Goal: Transaction & Acquisition: Book appointment/travel/reservation

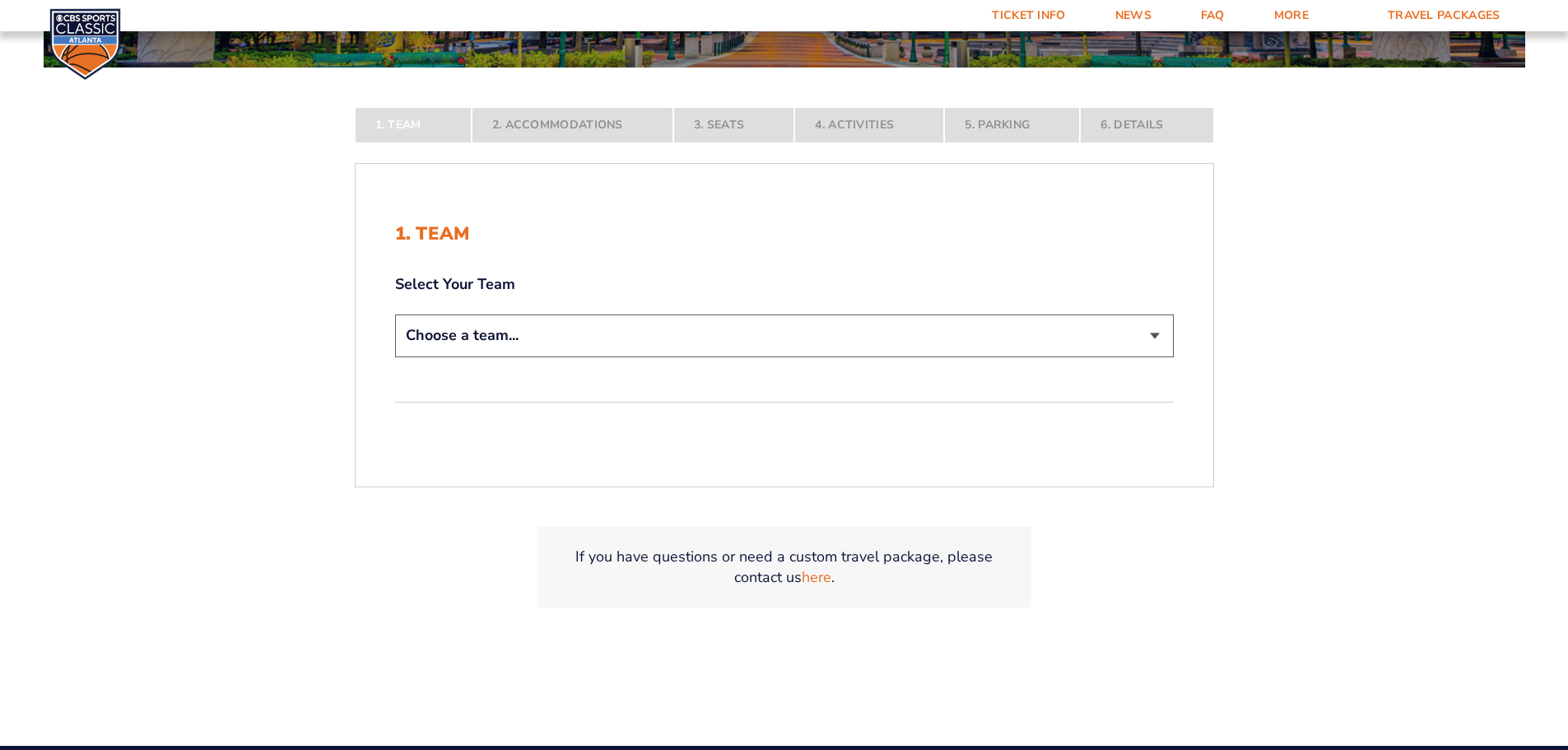
scroll to position [330, 0]
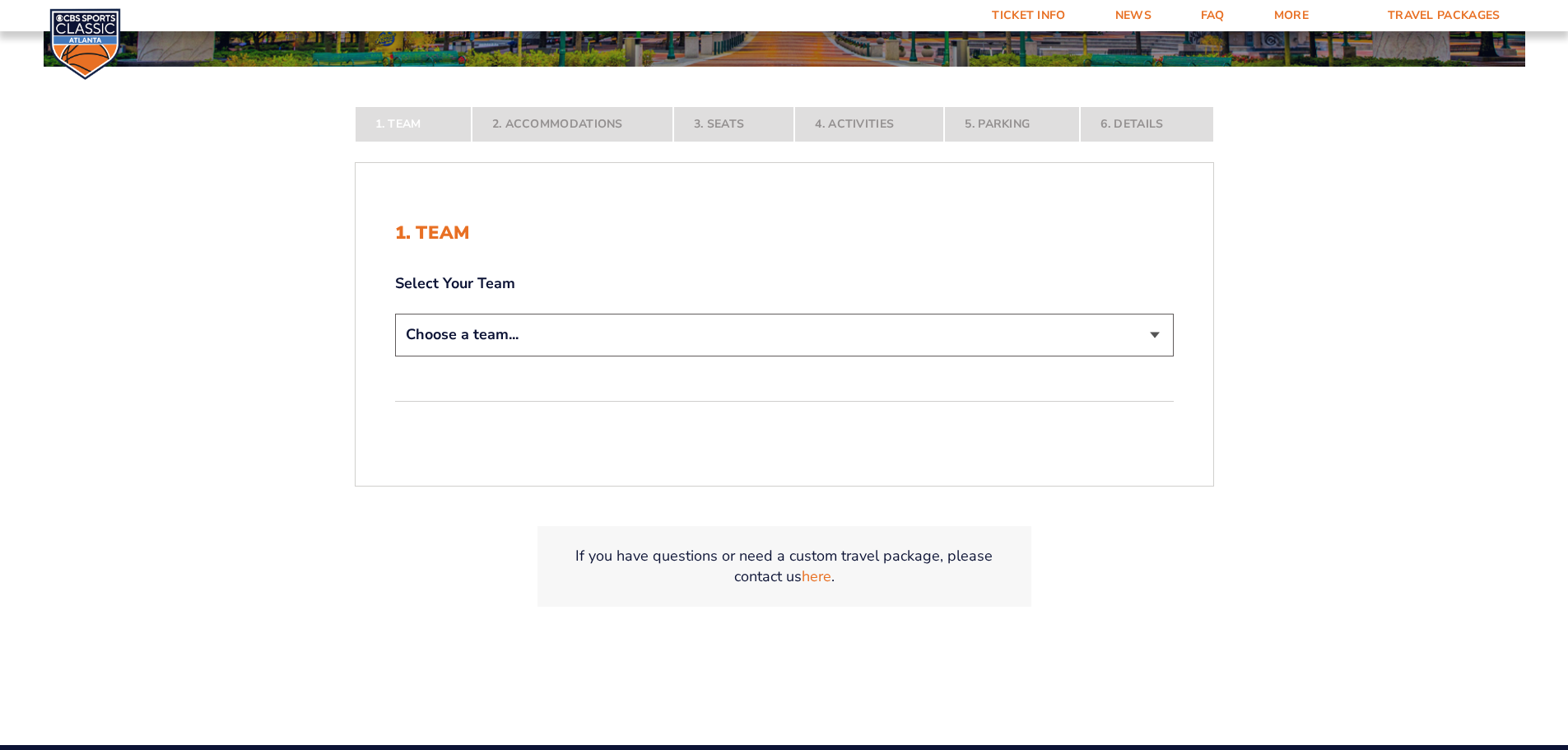
click at [1157, 336] on select "Choose a team... [US_STATE] Wildcats [US_STATE] State Buckeyes [US_STATE] Tar H…" at bounding box center [784, 334] width 779 height 42
select select "12956"
click at [395, 356] on select "Choose a team... [US_STATE] Wildcats [US_STATE] State Buckeyes [US_STATE] Tar H…" at bounding box center [784, 334] width 779 height 42
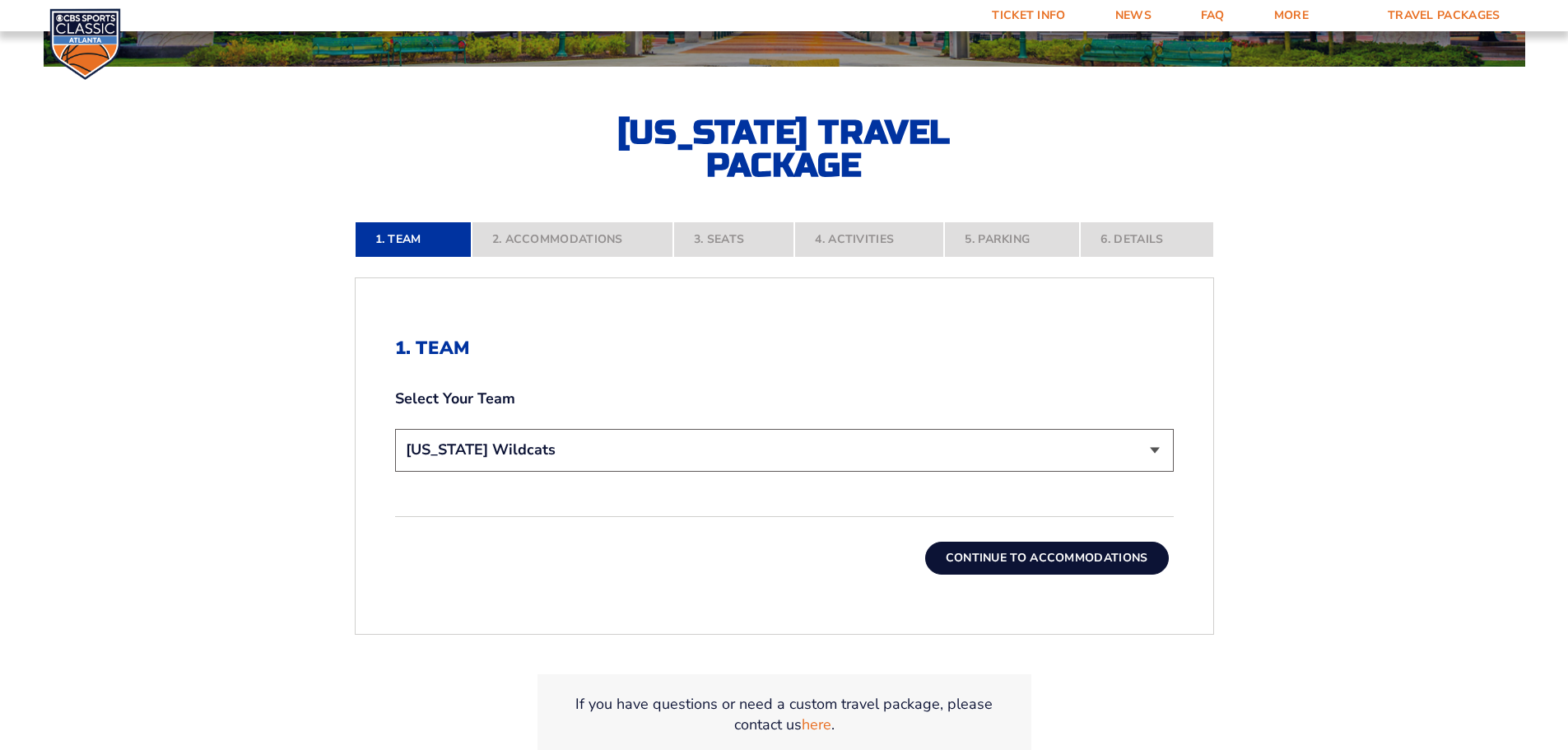
click at [1051, 562] on button "Continue To Accommodations" at bounding box center [1047, 559] width 243 height 33
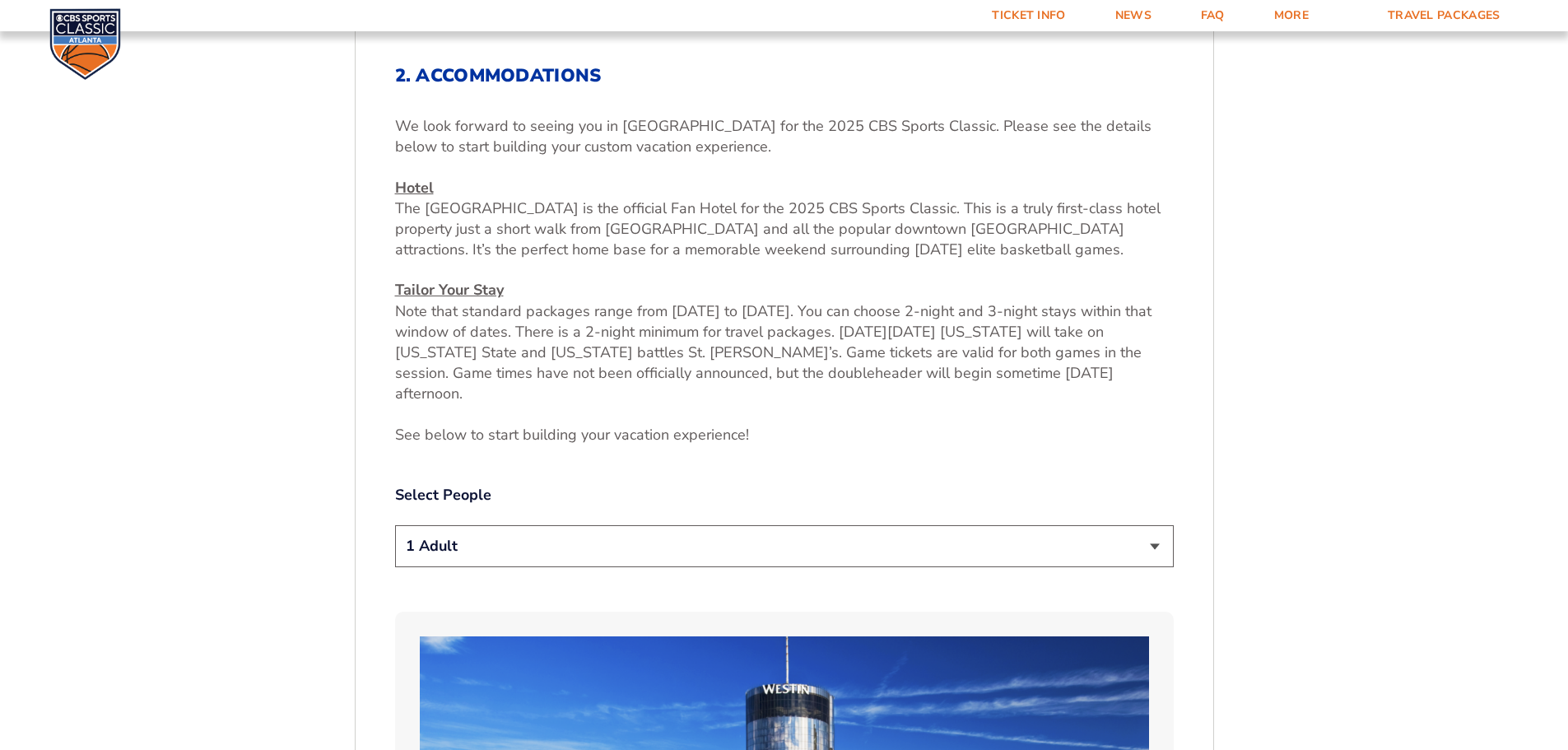
scroll to position [932, 0]
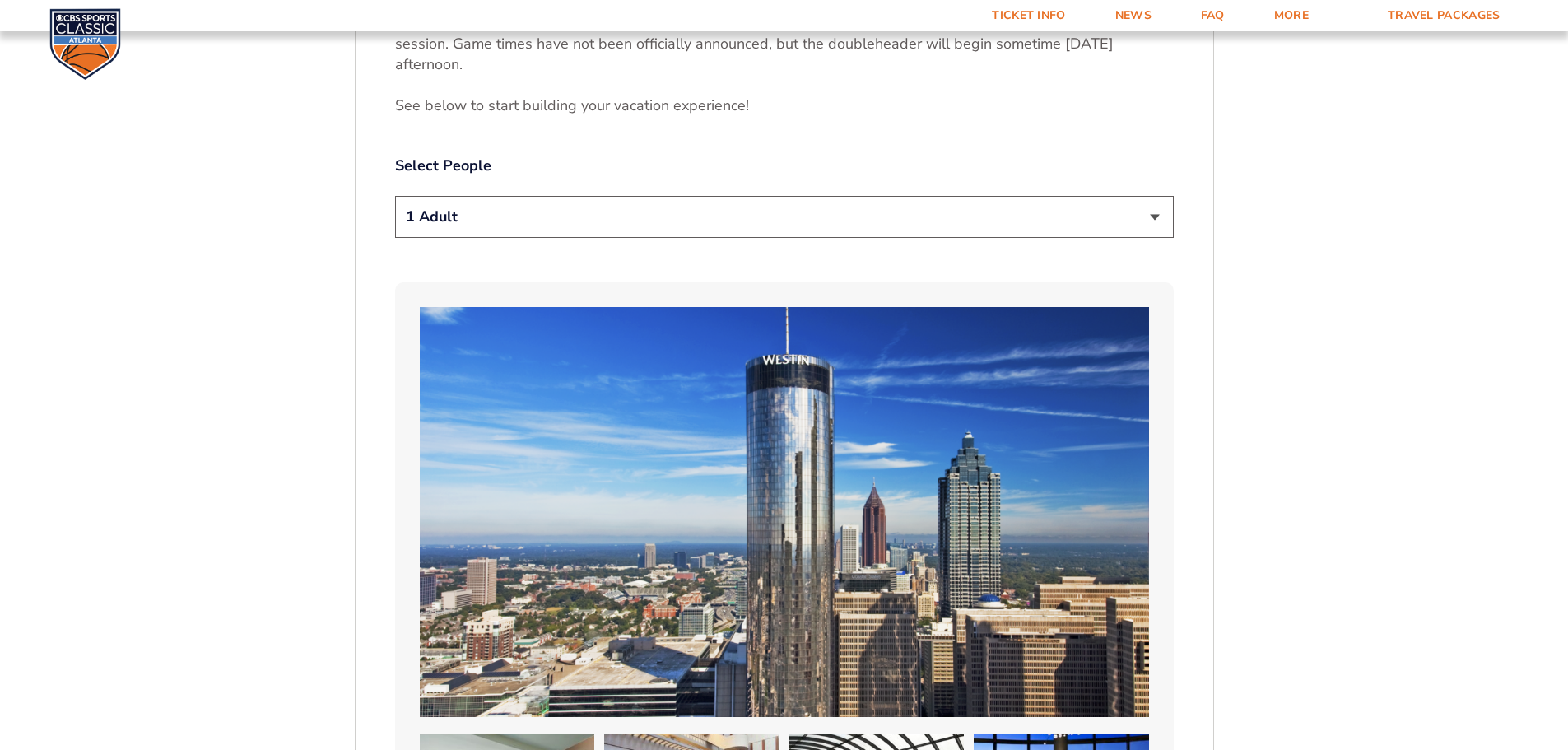
click at [1153, 199] on select "1 Adult 2 Adults 3 Adults 4 Adults 2 Adults + 1 Child 2 Adults + 2 Children 2 A…" at bounding box center [784, 216] width 779 height 42
select select "2 Adults"
click at [395, 196] on select "1 Adult 2 Adults 3 Adults 4 Adults 2 Adults + 1 Child 2 Adults + 2 Children 2 A…" at bounding box center [784, 216] width 779 height 42
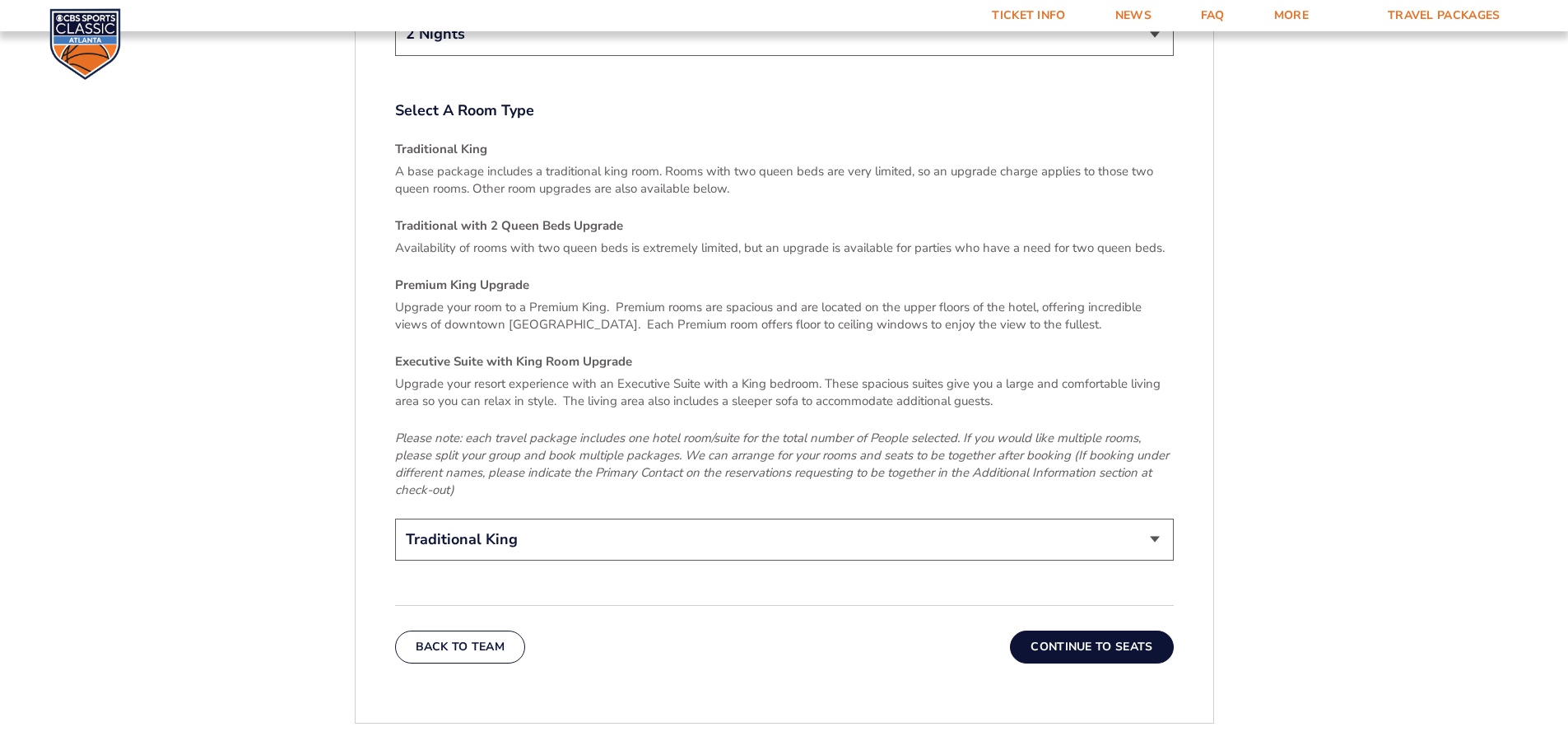
scroll to position [2661, 0]
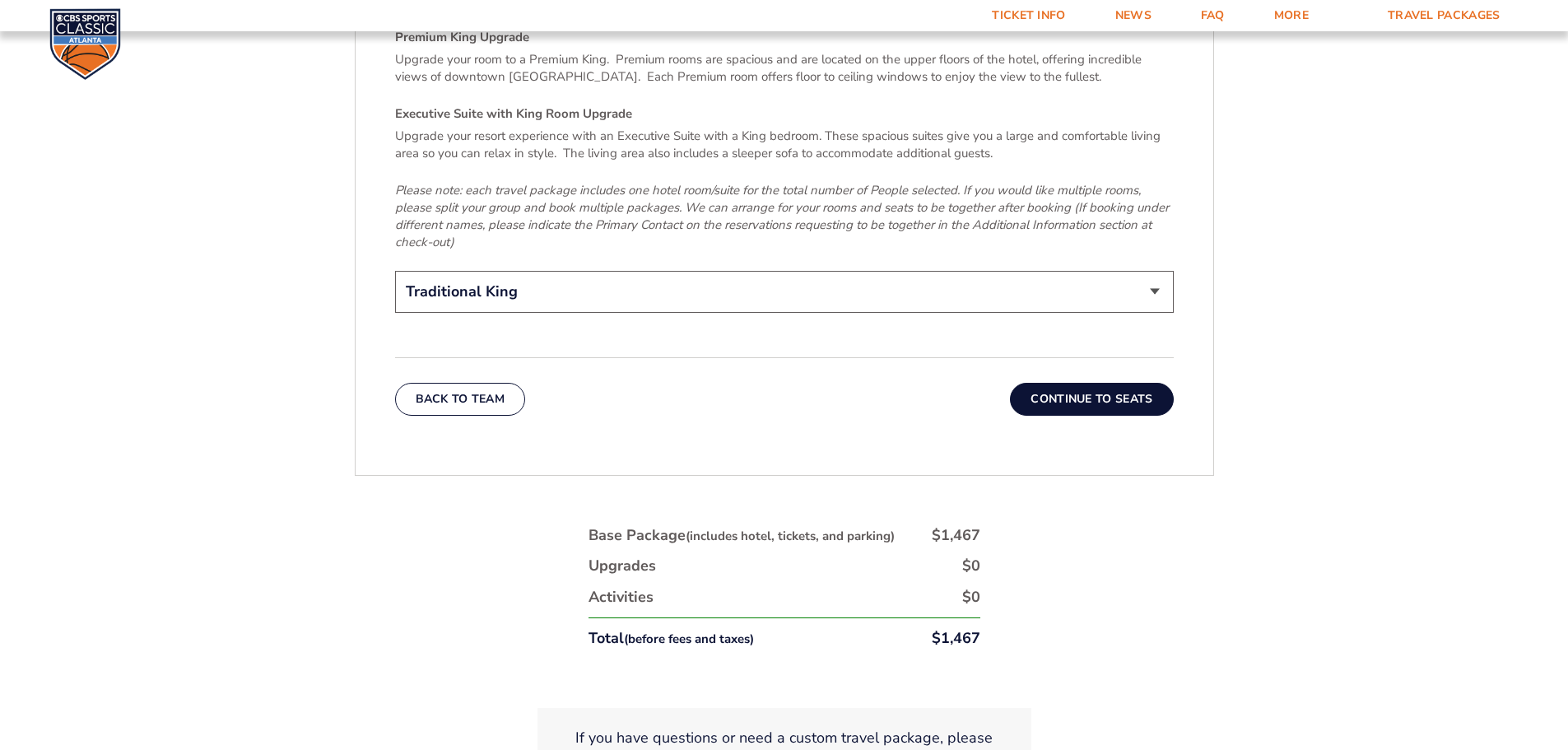
click at [1115, 383] on button "Continue To Seats" at bounding box center [1091, 399] width 163 height 33
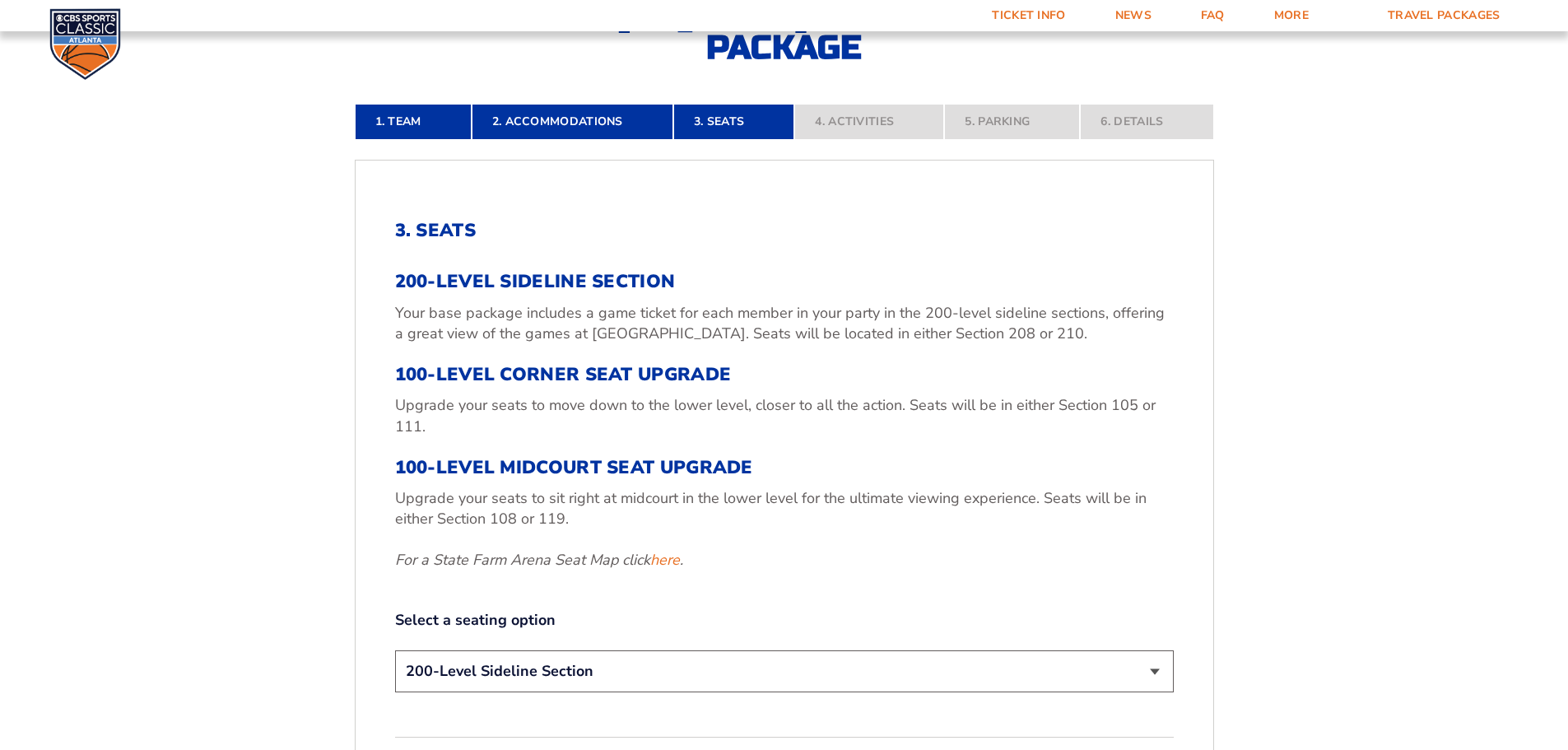
scroll to position [602, 0]
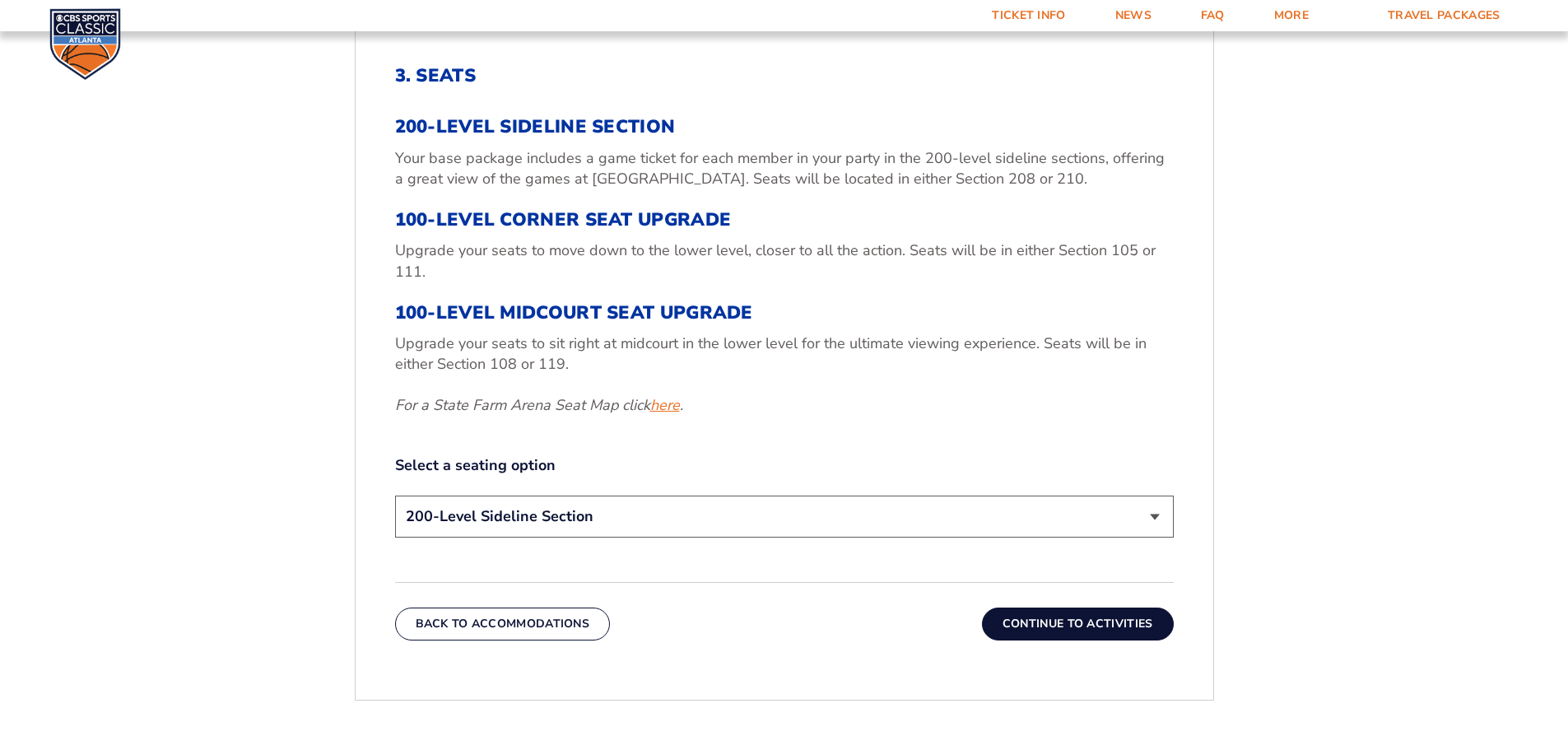
click at [665, 404] on link "here" at bounding box center [665, 405] width 30 height 20
click at [1149, 514] on select "200-Level Sideline Section 100-Level Corner Seat Upgrade (+$120 per person) 100…" at bounding box center [784, 516] width 779 height 42
click at [1298, 620] on form "[US_STATE] [US_STATE] Travel Package [US_STATE][GEOGRAPHIC_DATA] [US_STATE] Sta…" at bounding box center [784, 245] width 1568 height 1694
click at [1070, 617] on button "Continue To Activities" at bounding box center [1077, 624] width 192 height 33
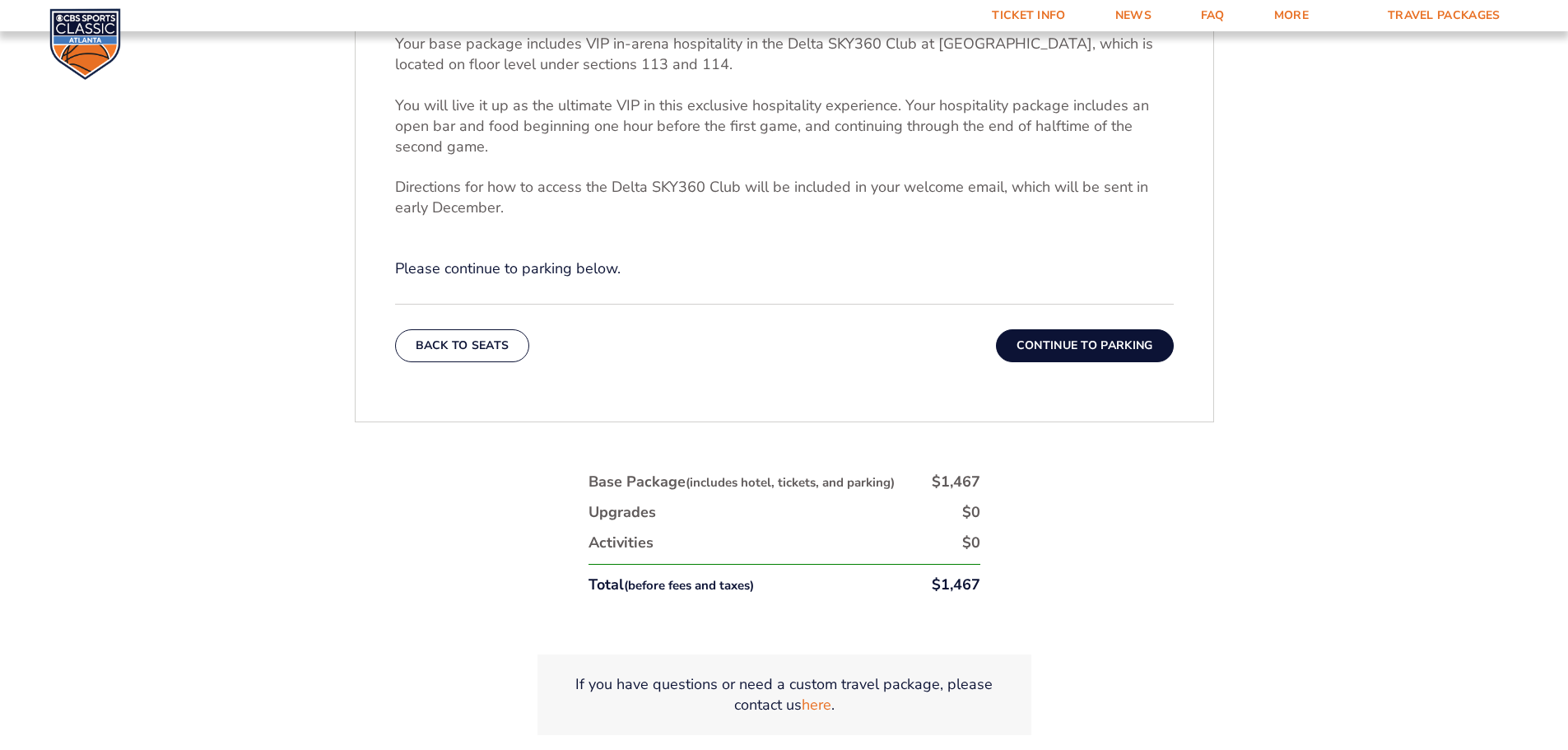
scroll to position [355, 0]
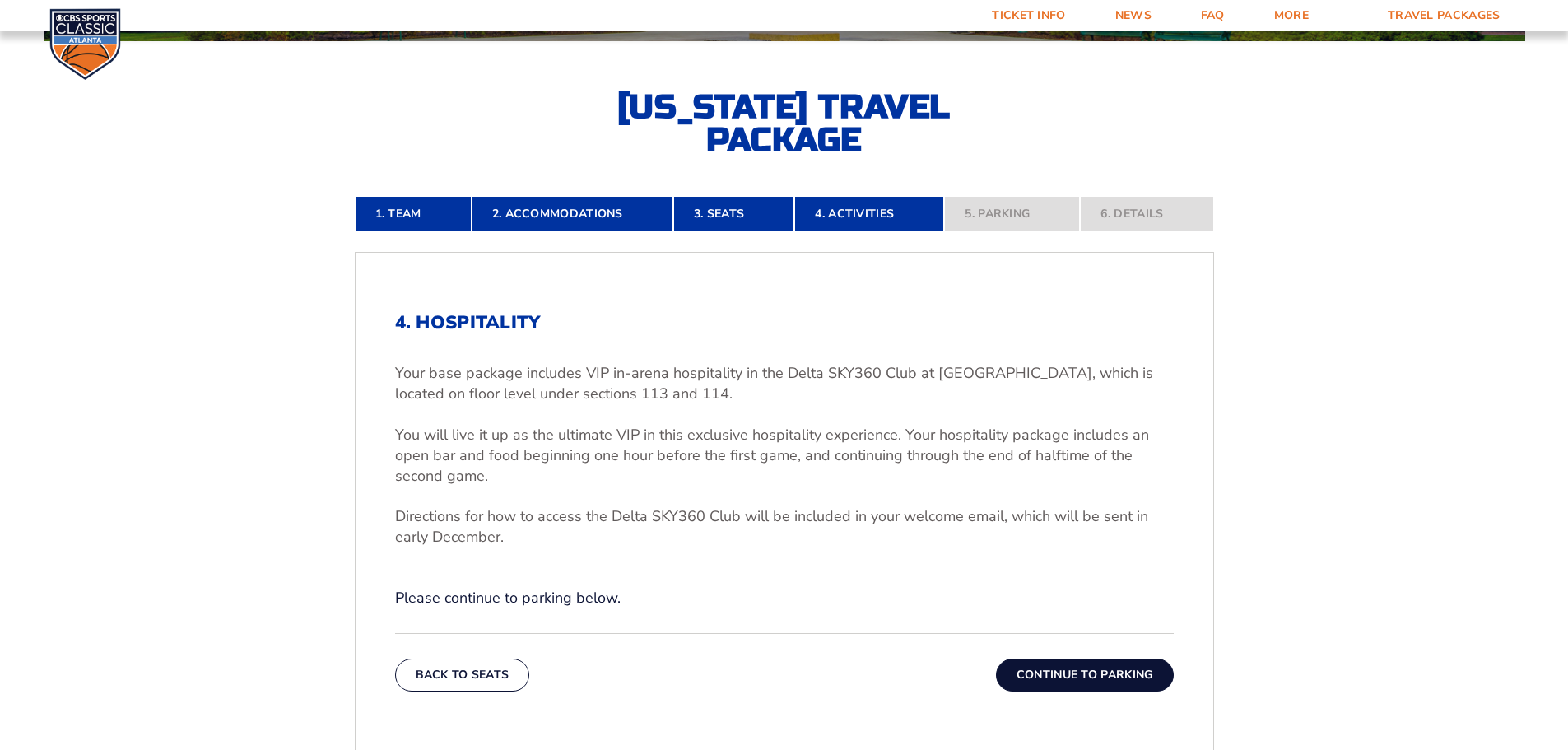
click at [1085, 678] on button "Continue To Parking" at bounding box center [1085, 676] width 178 height 33
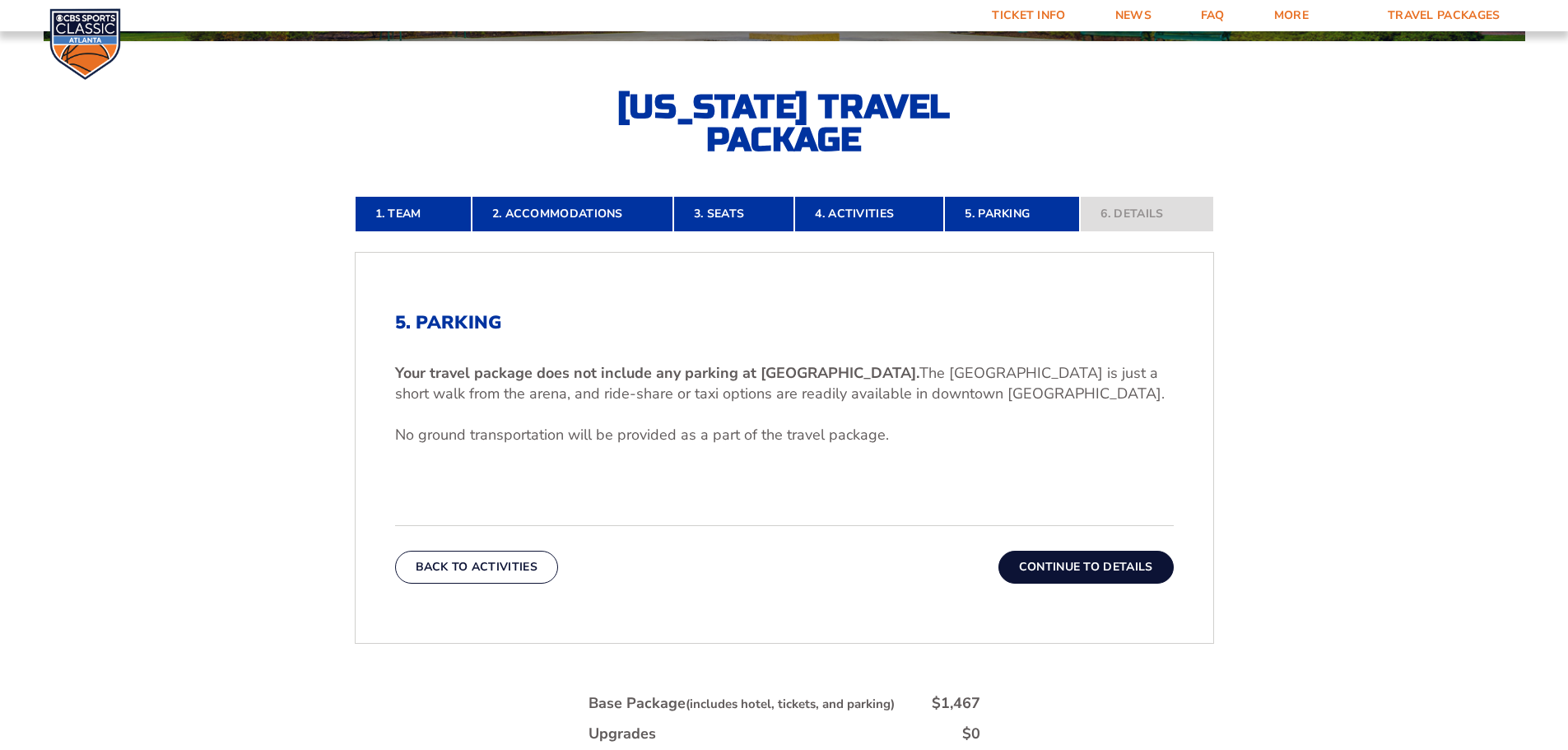
click at [1082, 572] on button "Continue To Details" at bounding box center [1085, 567] width 175 height 33
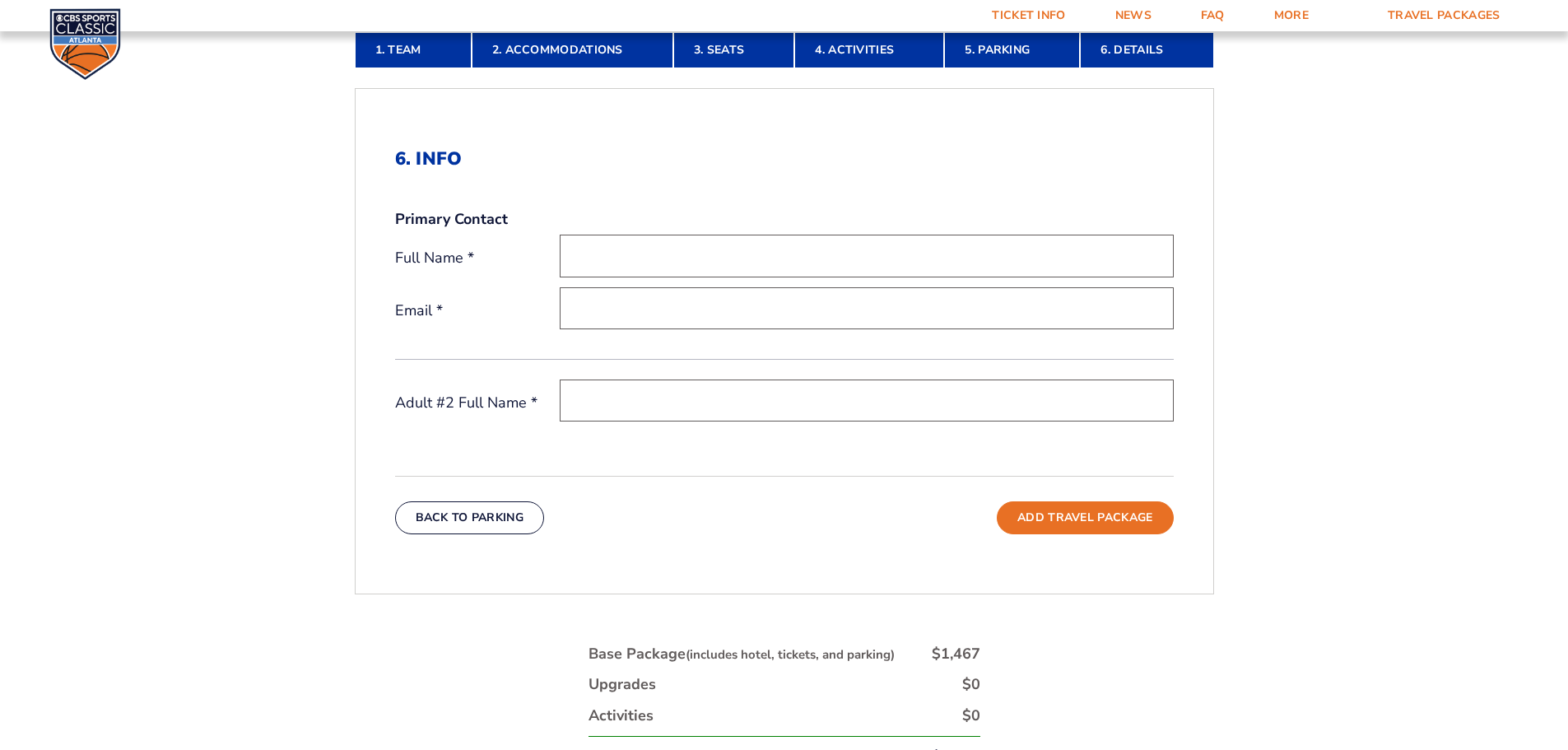
scroll to position [437, 0]
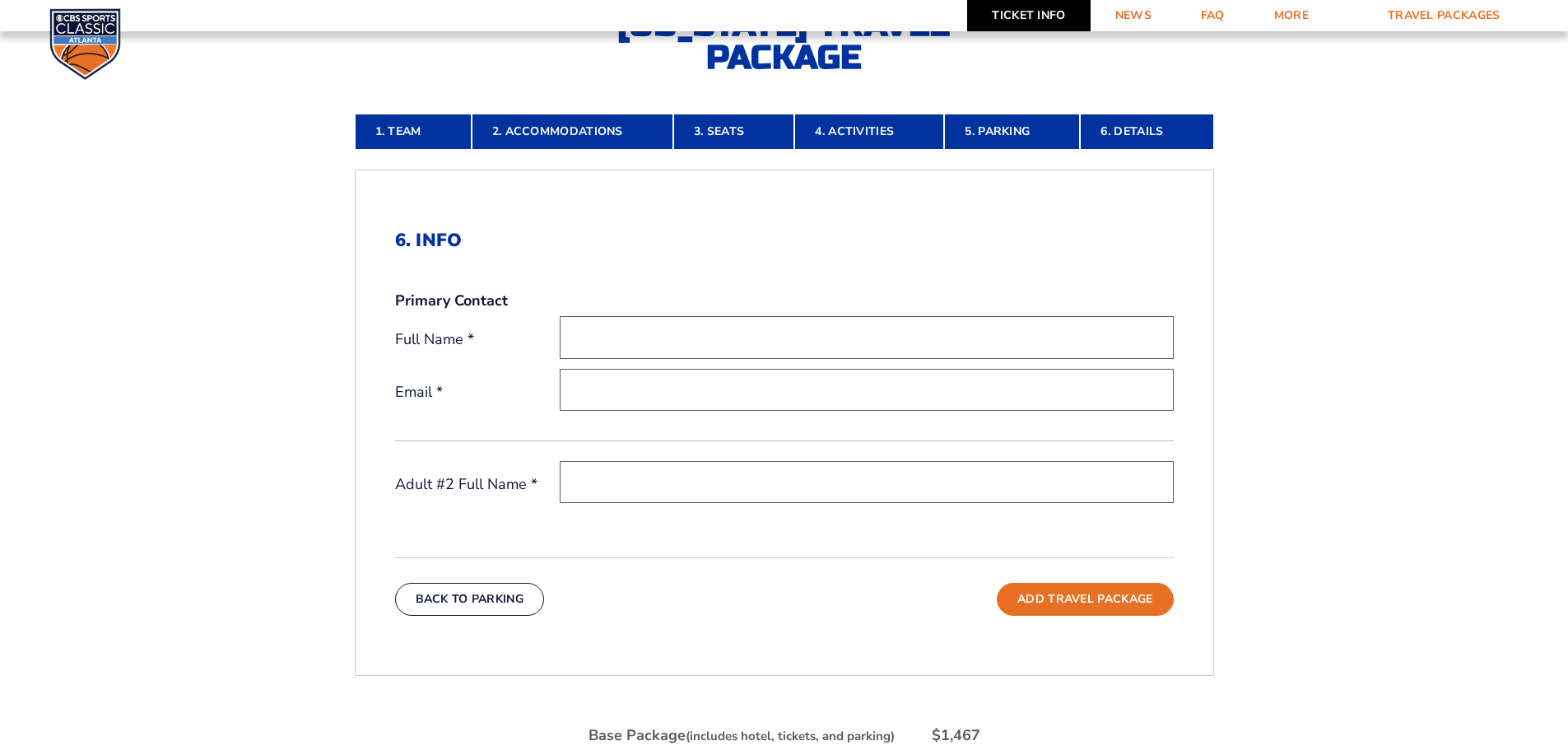
click at [1024, 21] on link "Ticket Info" at bounding box center [1028, 15] width 123 height 31
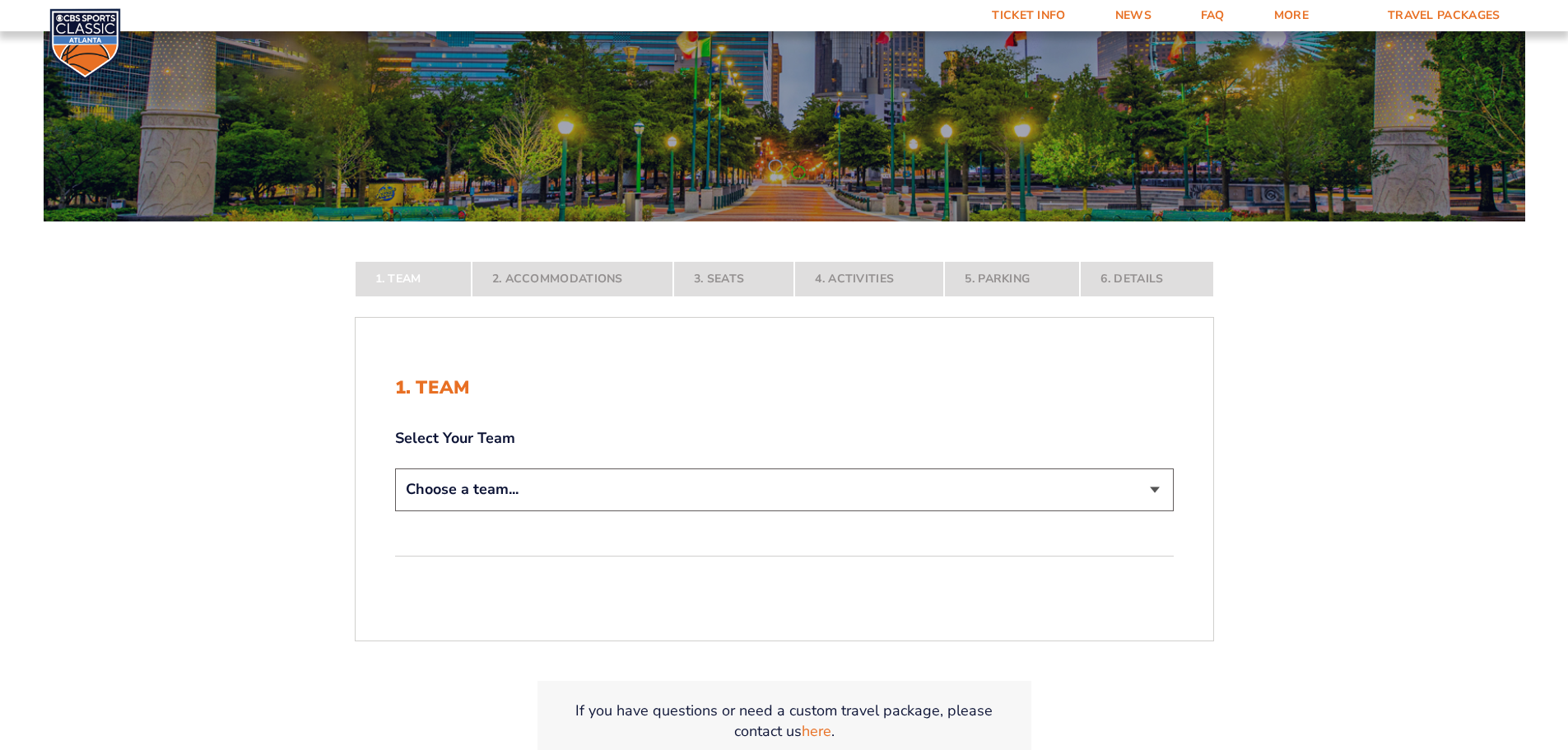
scroll to position [412, 0]
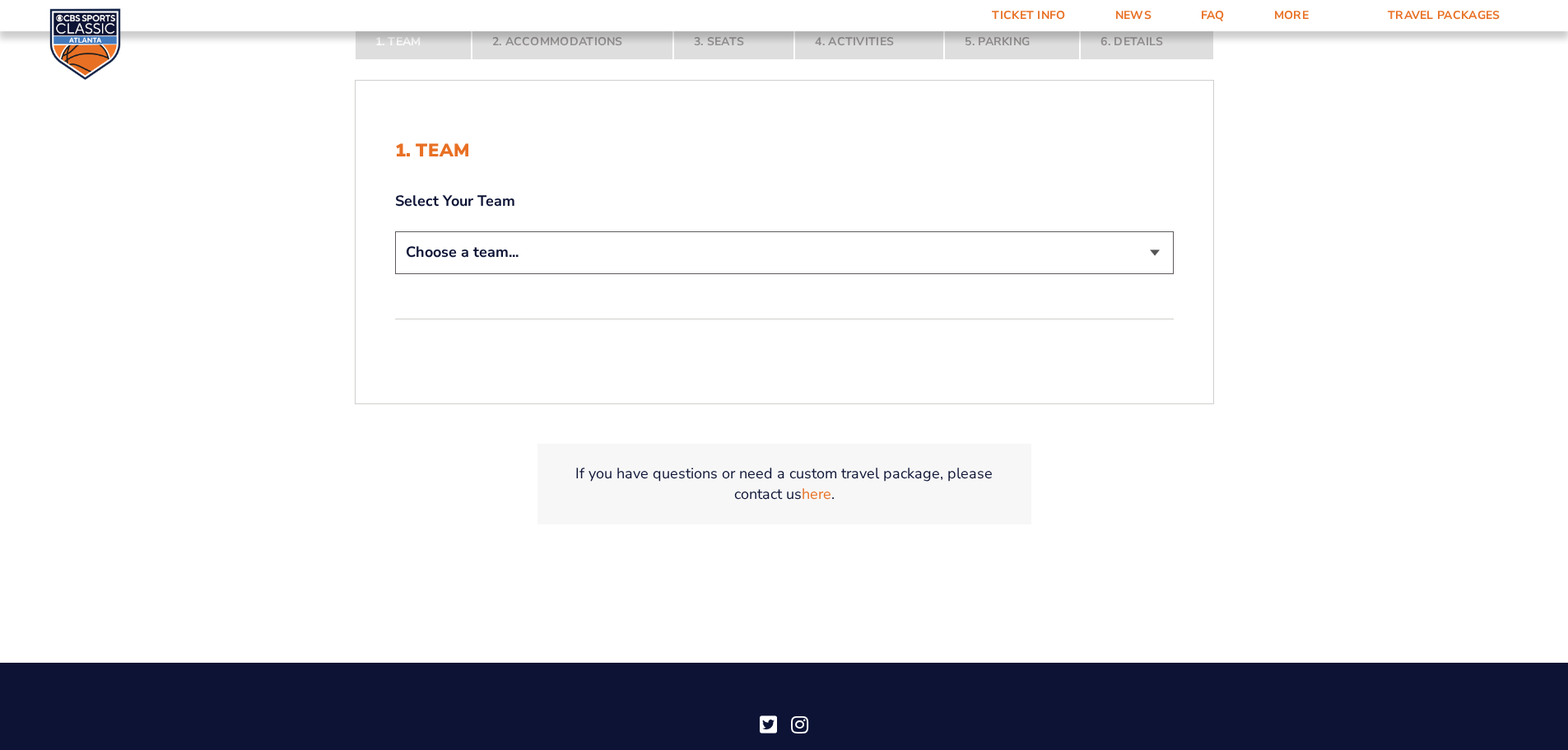
click at [1155, 256] on select "Choose a team... [US_STATE] Wildcats [US_STATE] State Buckeyes [US_STATE] Tar H…" at bounding box center [784, 251] width 779 height 42
select select "12956"
click at [395, 231] on select "Choose a team... [US_STATE] Wildcats [US_STATE] State Buckeyes [US_STATE] Tar H…" at bounding box center [784, 251] width 779 height 42
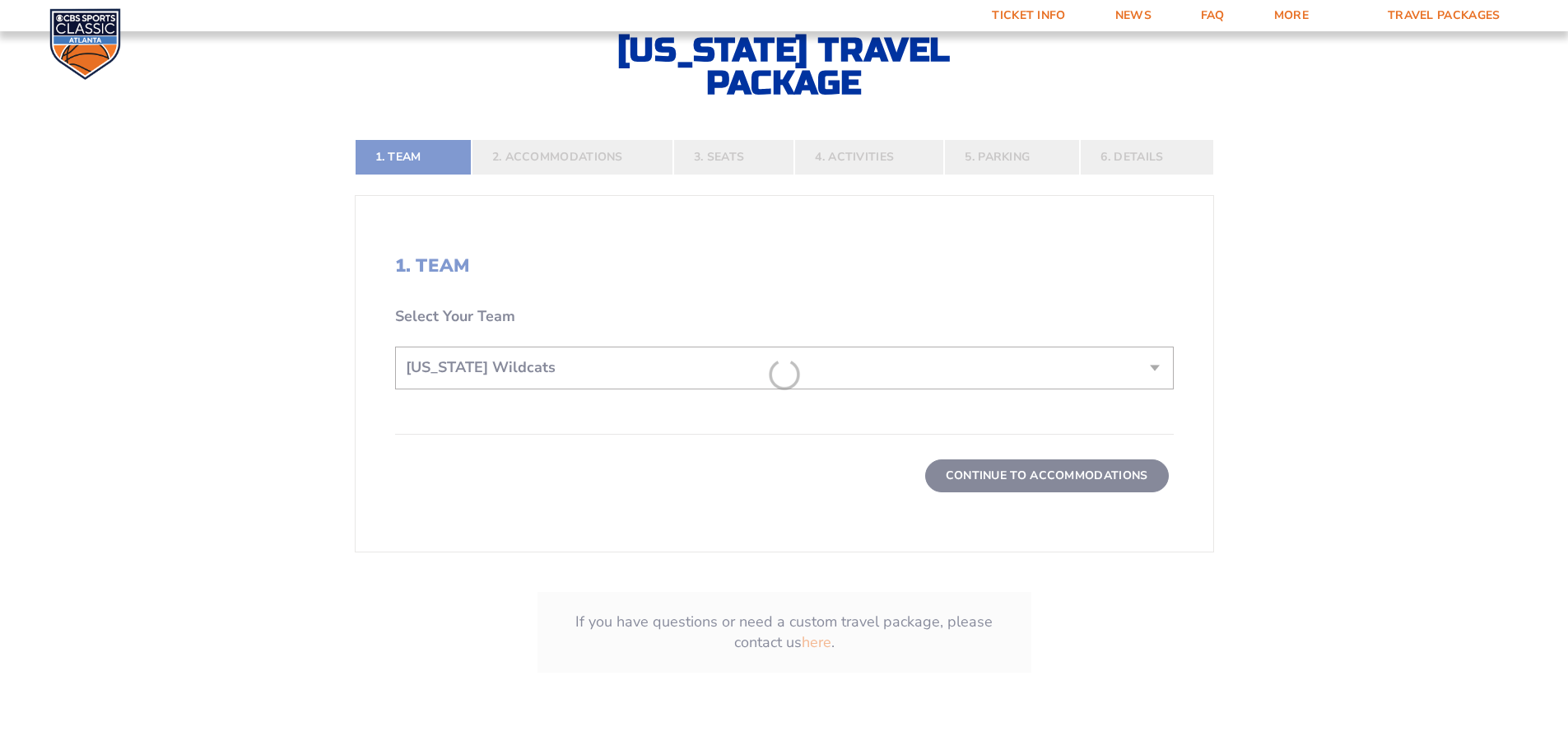
scroll to position [527, 0]
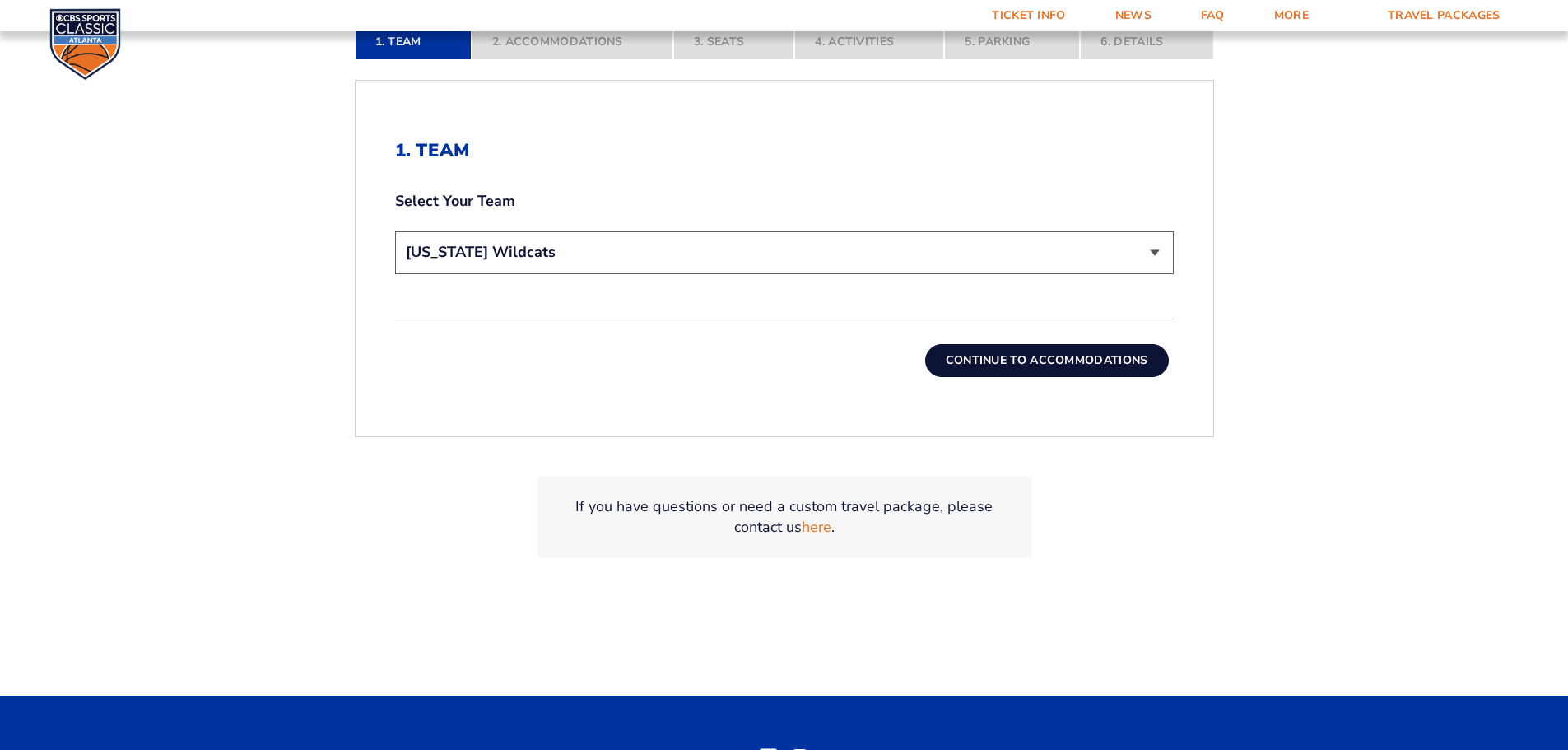
click at [1067, 359] on button "Continue To Accommodations" at bounding box center [1047, 361] width 243 height 33
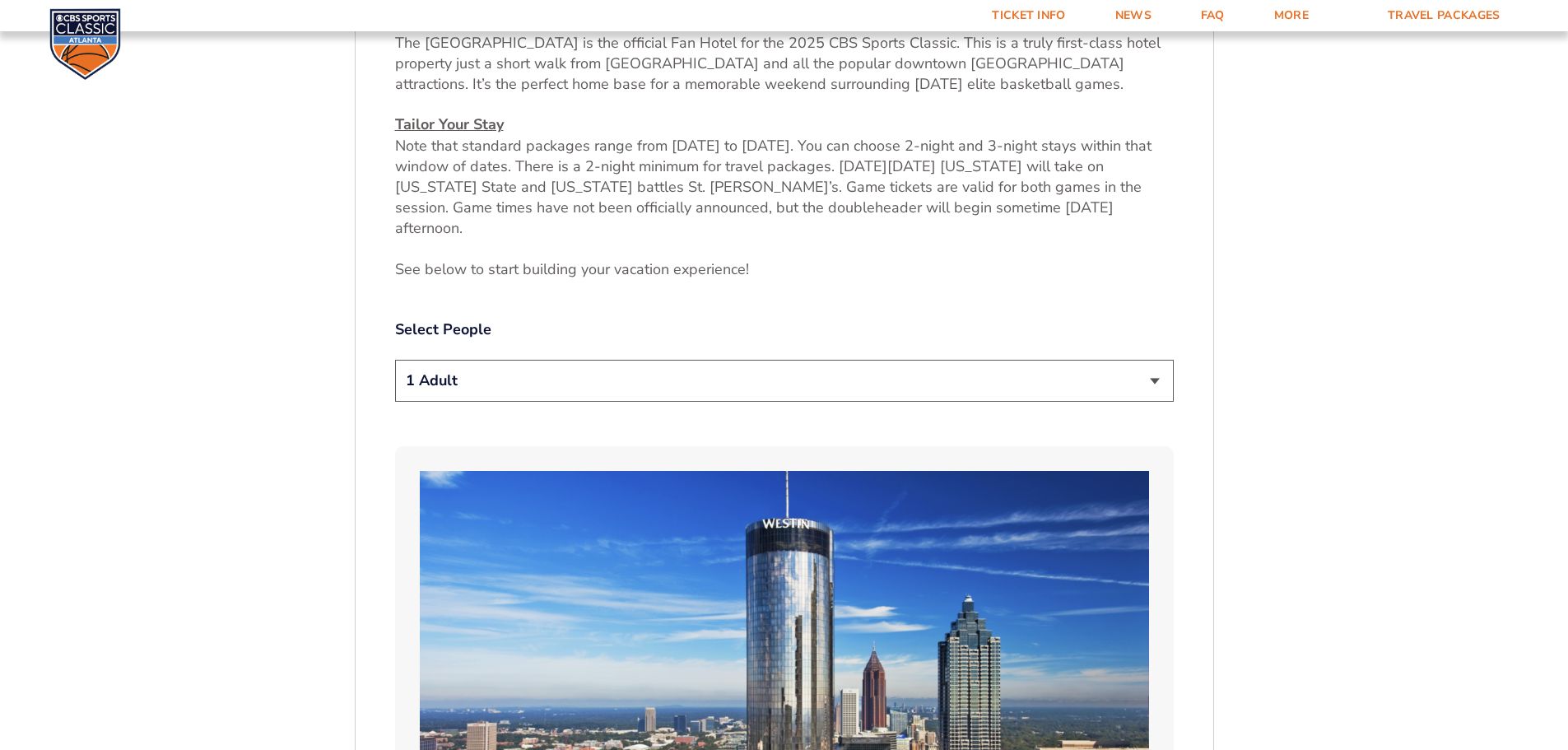
scroll to position [932, 0]
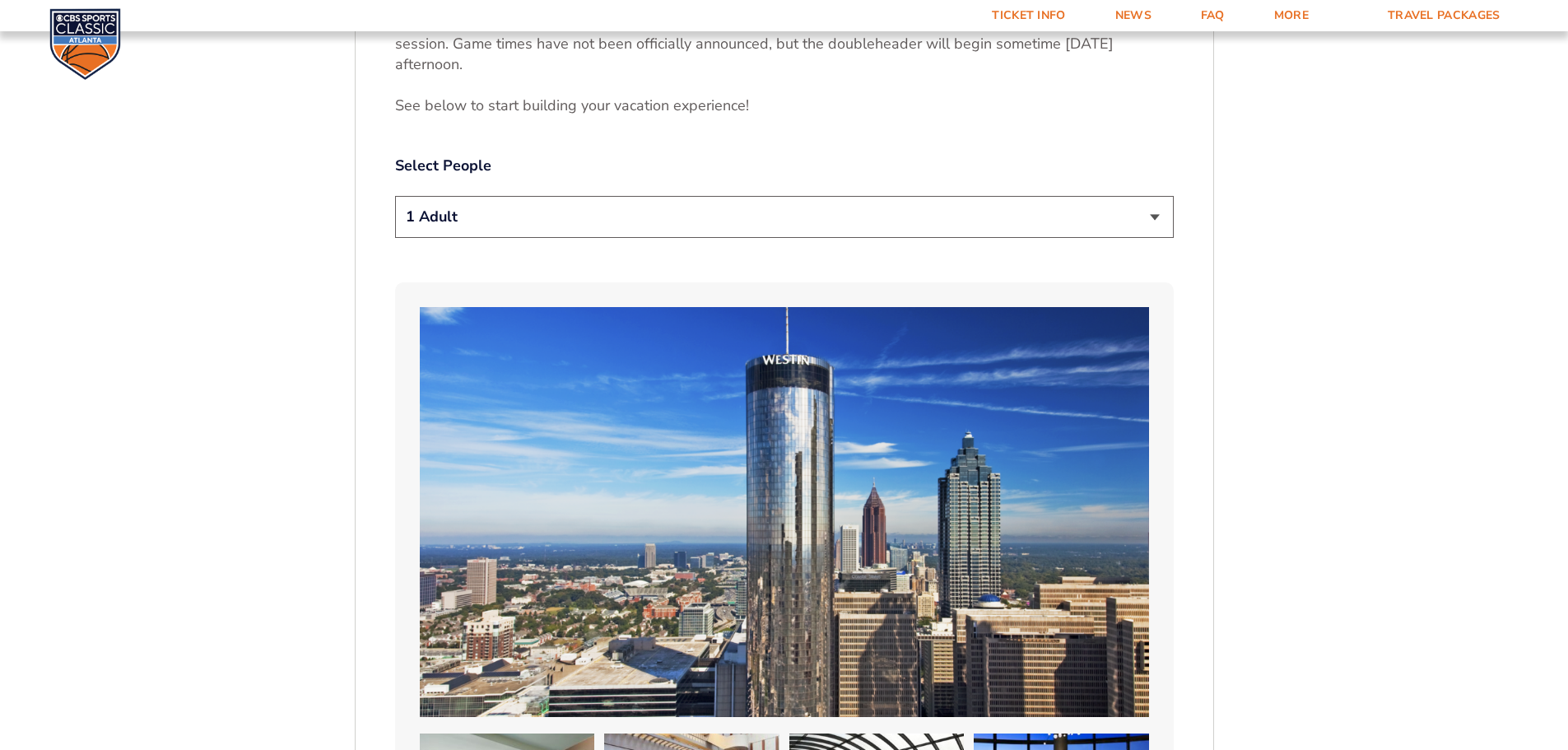
click at [1155, 197] on select "1 Adult 2 Adults 3 Adults 4 Adults 2 Adults + 1 Child 2 Adults + 2 Children 2 A…" at bounding box center [784, 216] width 779 height 42
select select "2 Adults"
click at [395, 196] on select "1 Adult 2 Adults 3 Adults 4 Adults 2 Adults + 1 Child 2 Adults + 2 Children 2 A…" at bounding box center [784, 216] width 779 height 42
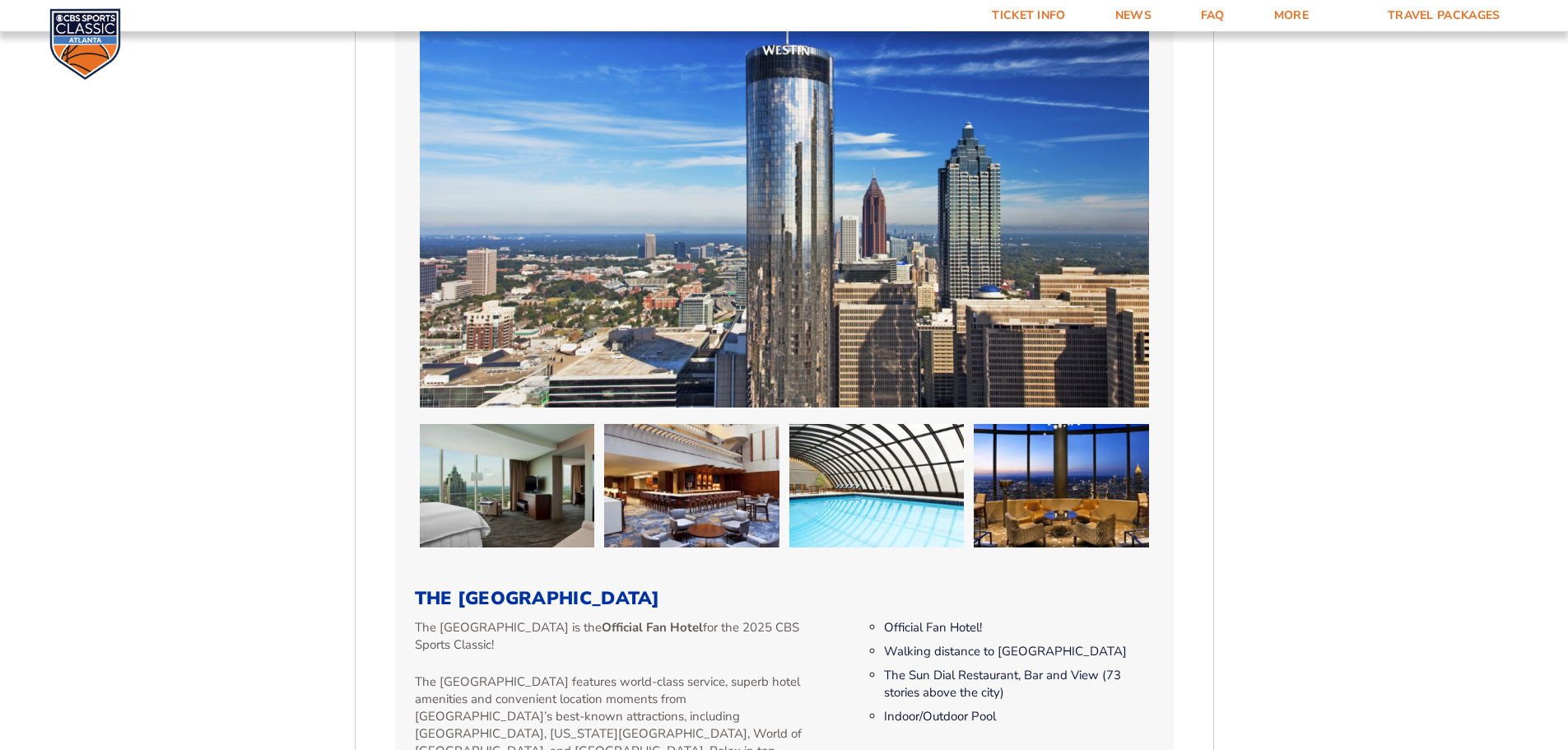
scroll to position [1508, 0]
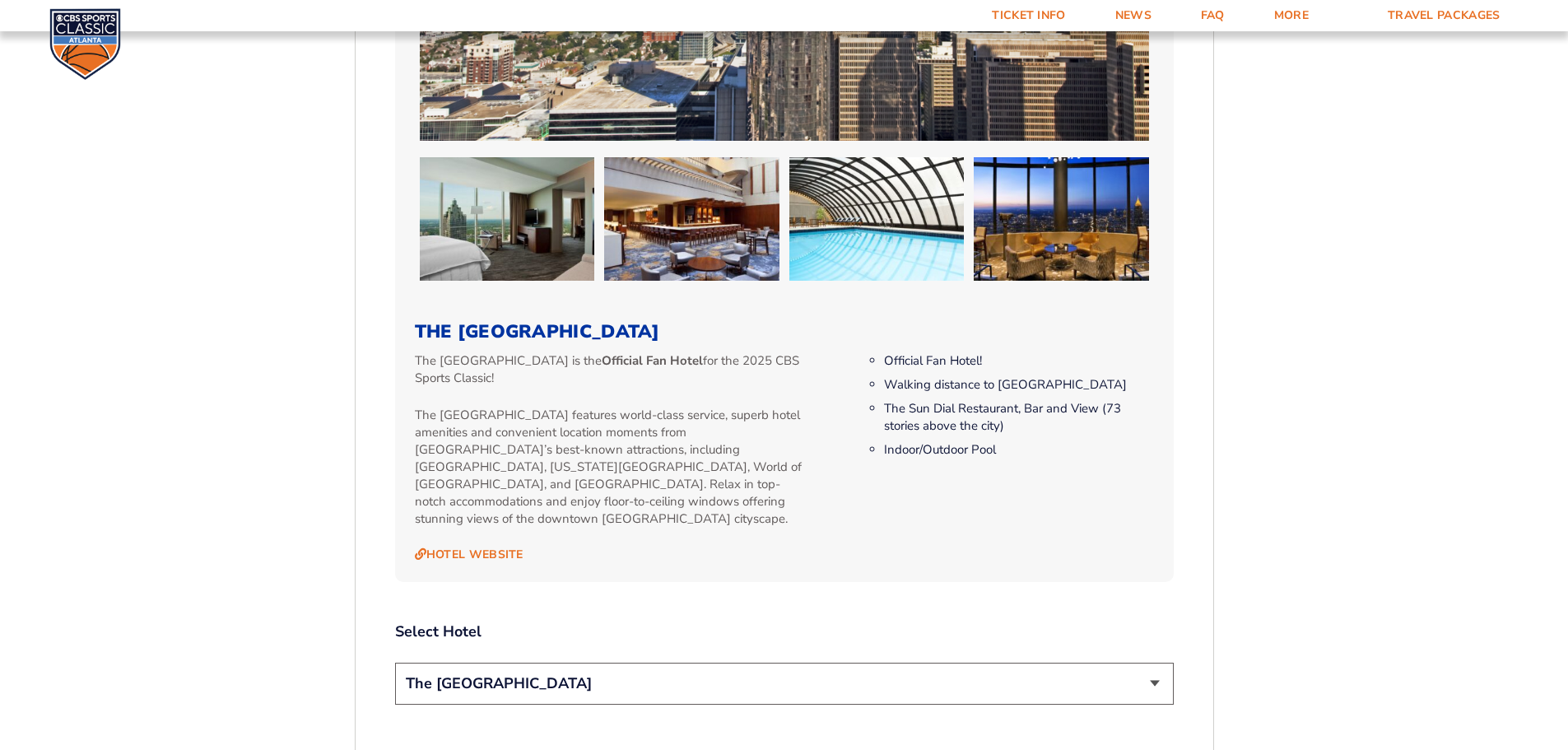
click at [1154, 663] on select "The [GEOGRAPHIC_DATA]" at bounding box center [784, 683] width 779 height 42
click at [395, 663] on select "The [GEOGRAPHIC_DATA]" at bounding box center [784, 683] width 779 height 42
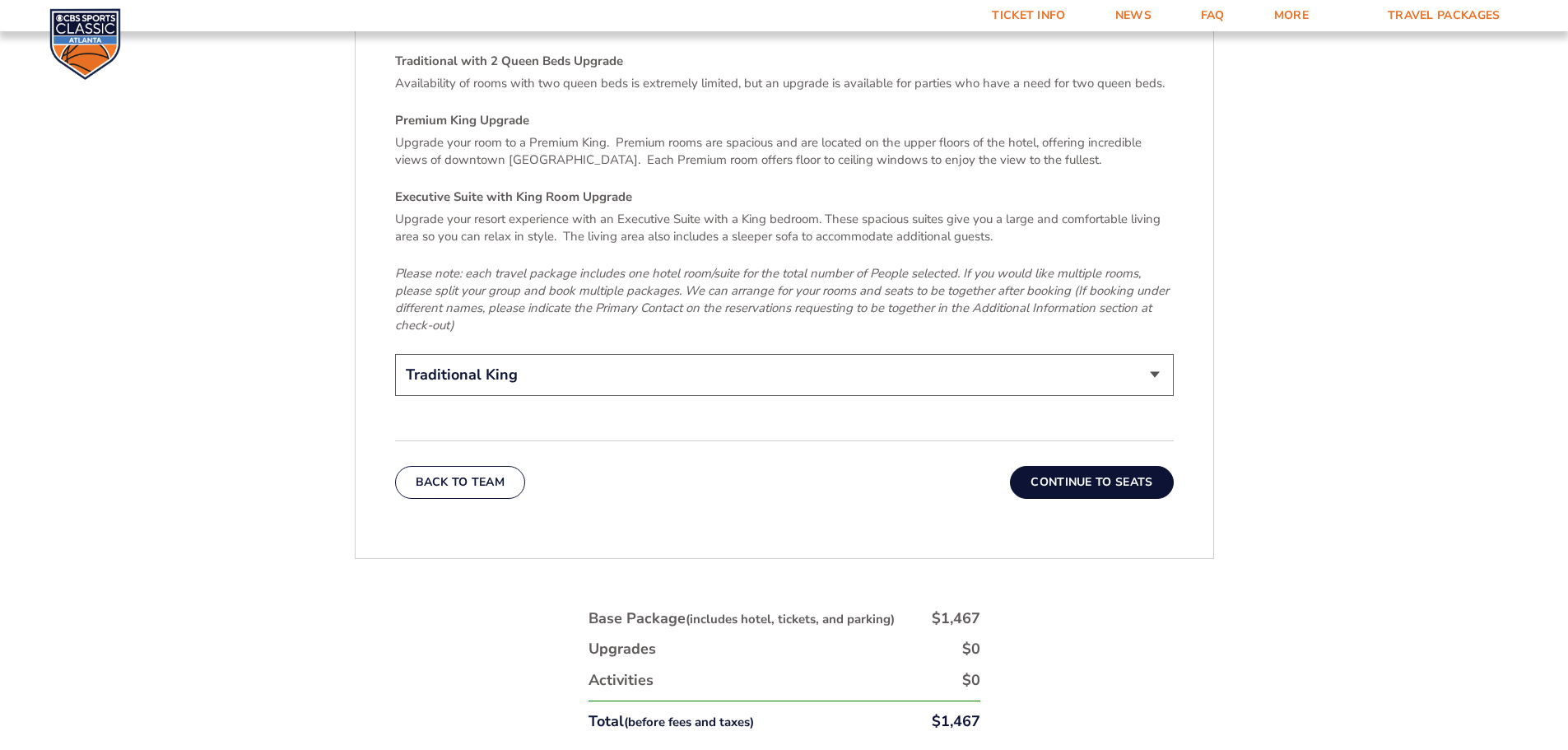
scroll to position [2579, 0]
click at [1091, 465] on button "Continue To Seats" at bounding box center [1091, 481] width 163 height 33
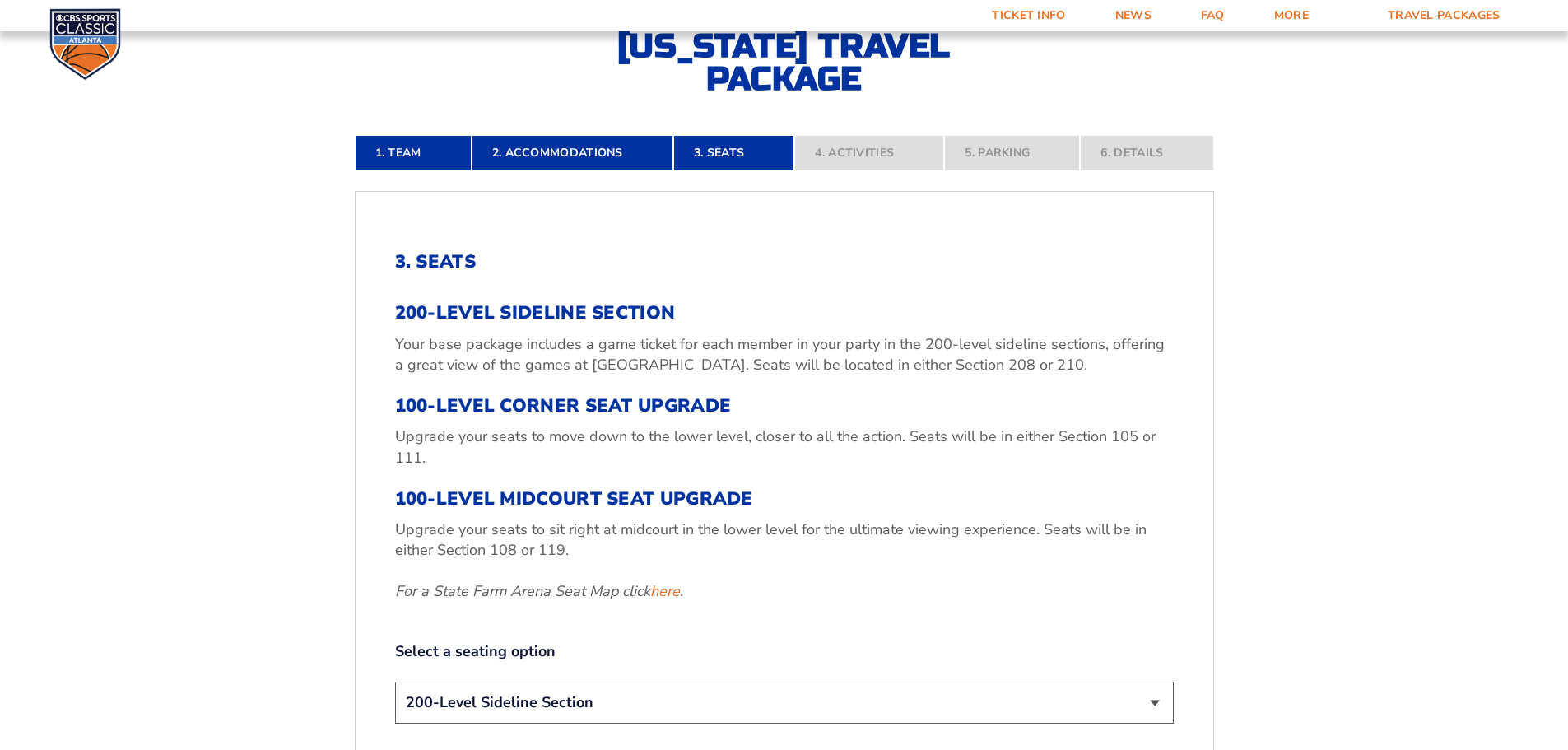
scroll to position [602, 0]
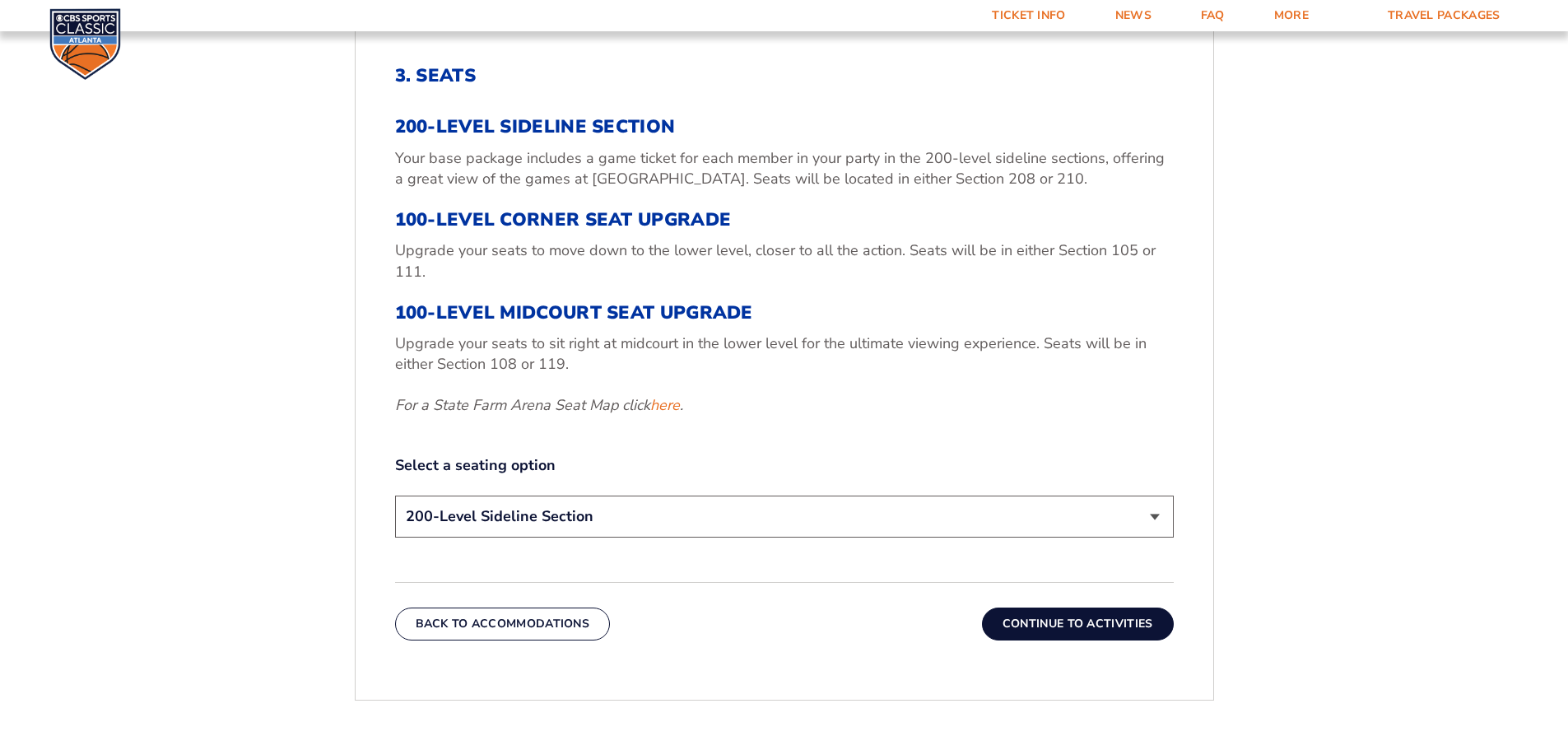
drag, startPoint x: 1155, startPoint y: 513, endPoint x: 1148, endPoint y: 518, distance: 8.6
click at [1155, 513] on select "200-Level Sideline Section 100-Level Corner Seat Upgrade (+$120 per person) 100…" at bounding box center [784, 516] width 779 height 42
select select "100-Level Midcourt Seat Upgrade"
click at [395, 496] on select "200-Level Sideline Section 100-Level Corner Seat Upgrade (+$120 per person) 100…" at bounding box center [784, 516] width 779 height 42
click at [1099, 627] on button "Continue To Activities" at bounding box center [1077, 624] width 192 height 33
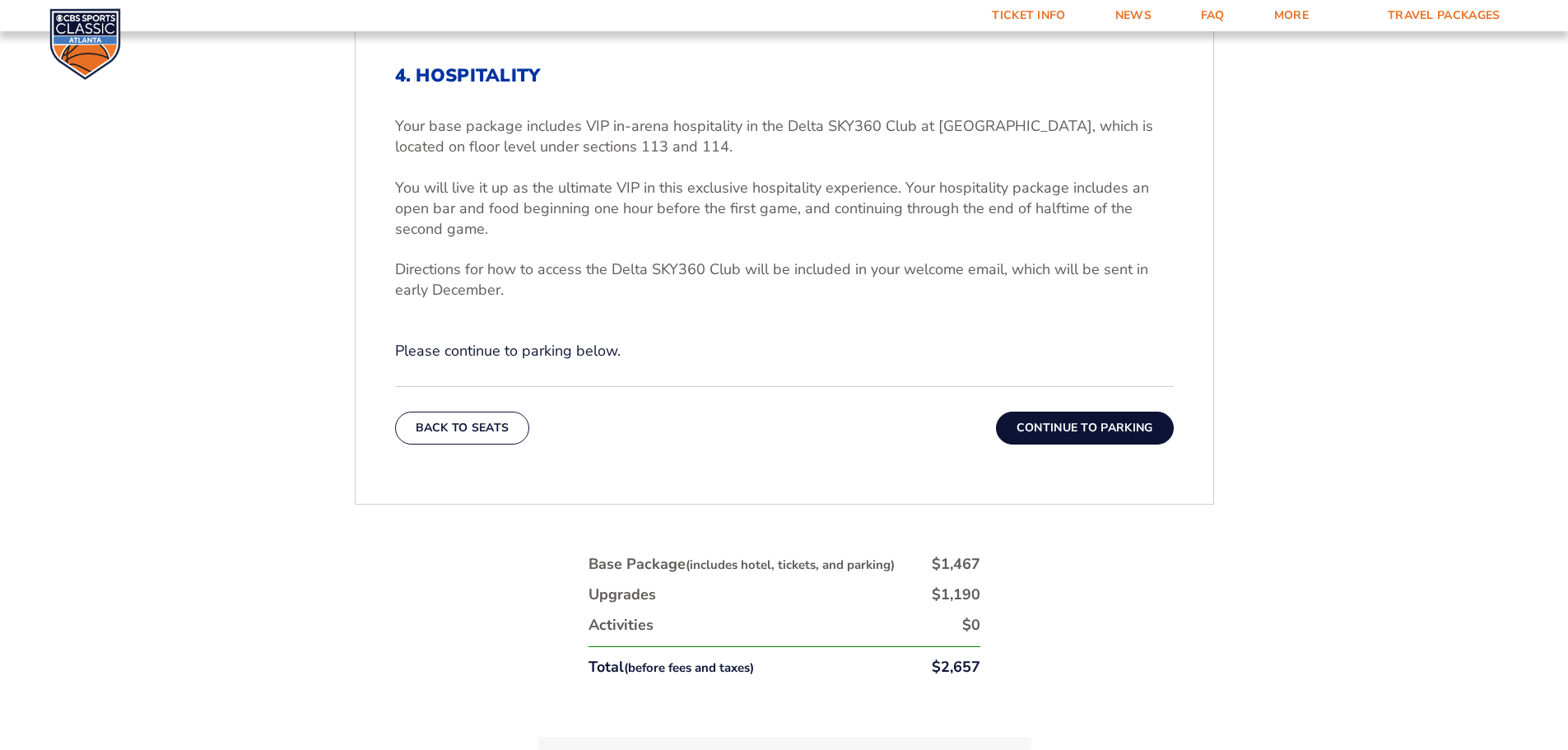
click at [1076, 427] on button "Continue To Parking" at bounding box center [1085, 428] width 178 height 33
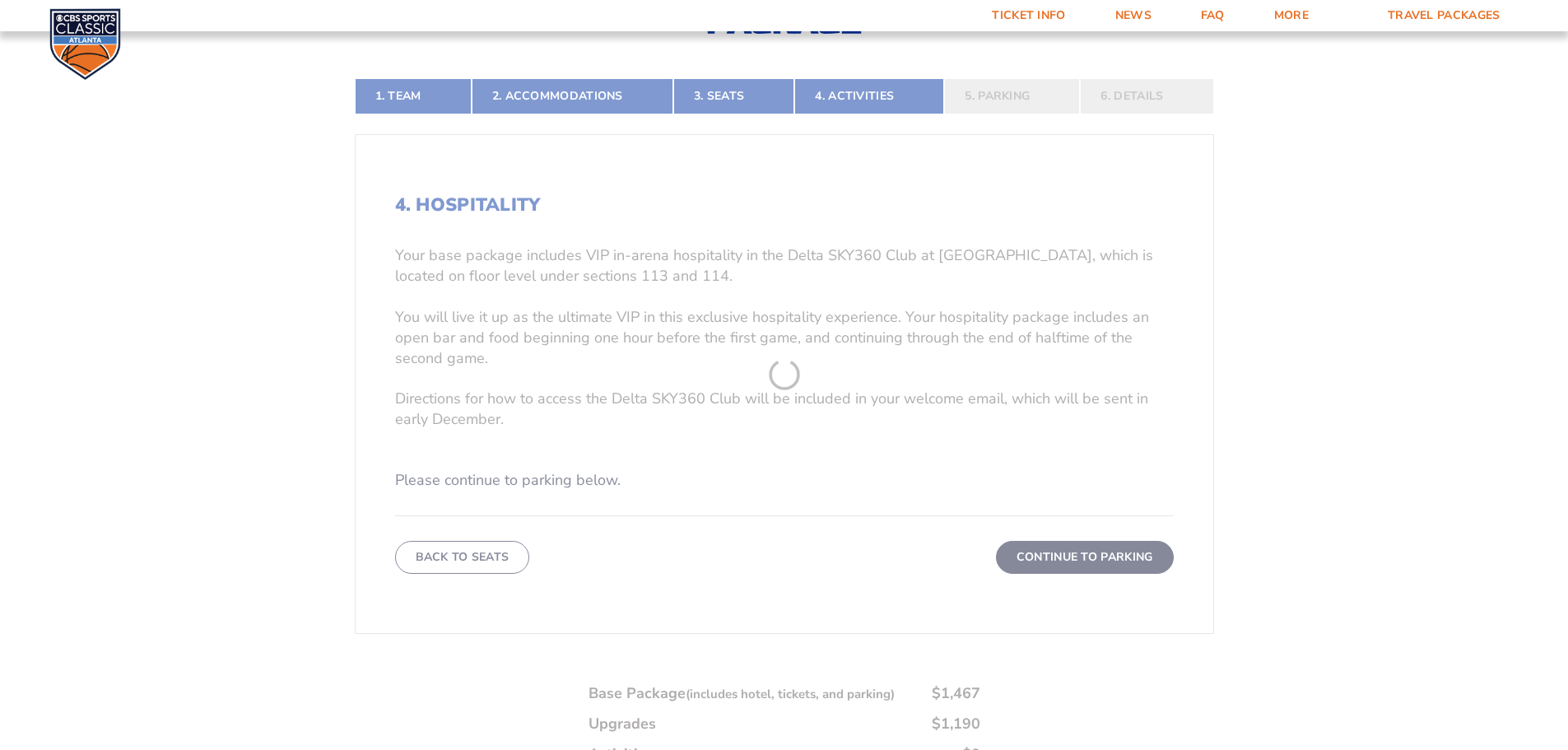
scroll to position [355, 0]
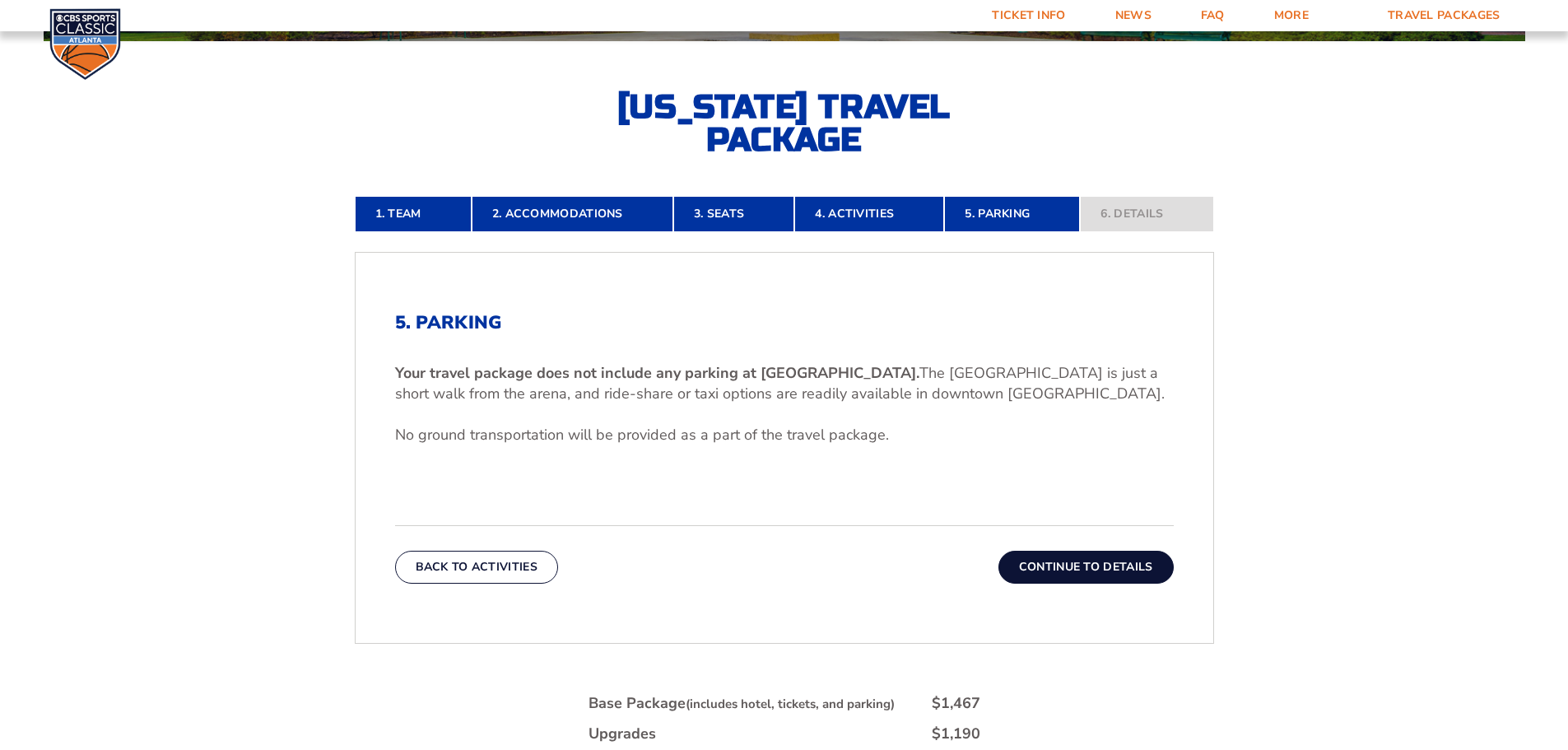
click at [1068, 570] on button "Continue To Details" at bounding box center [1085, 567] width 175 height 33
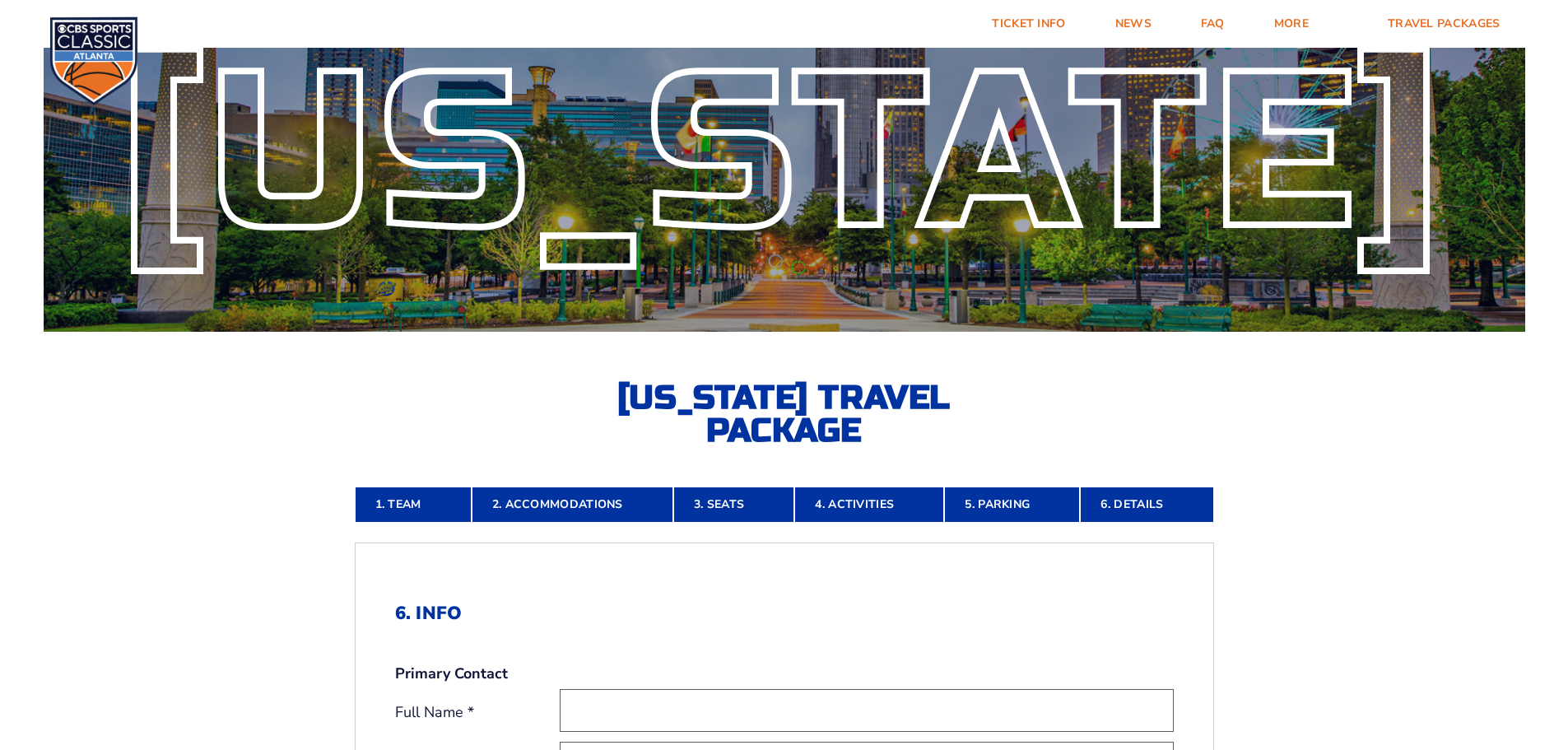
scroll to position [0, 0]
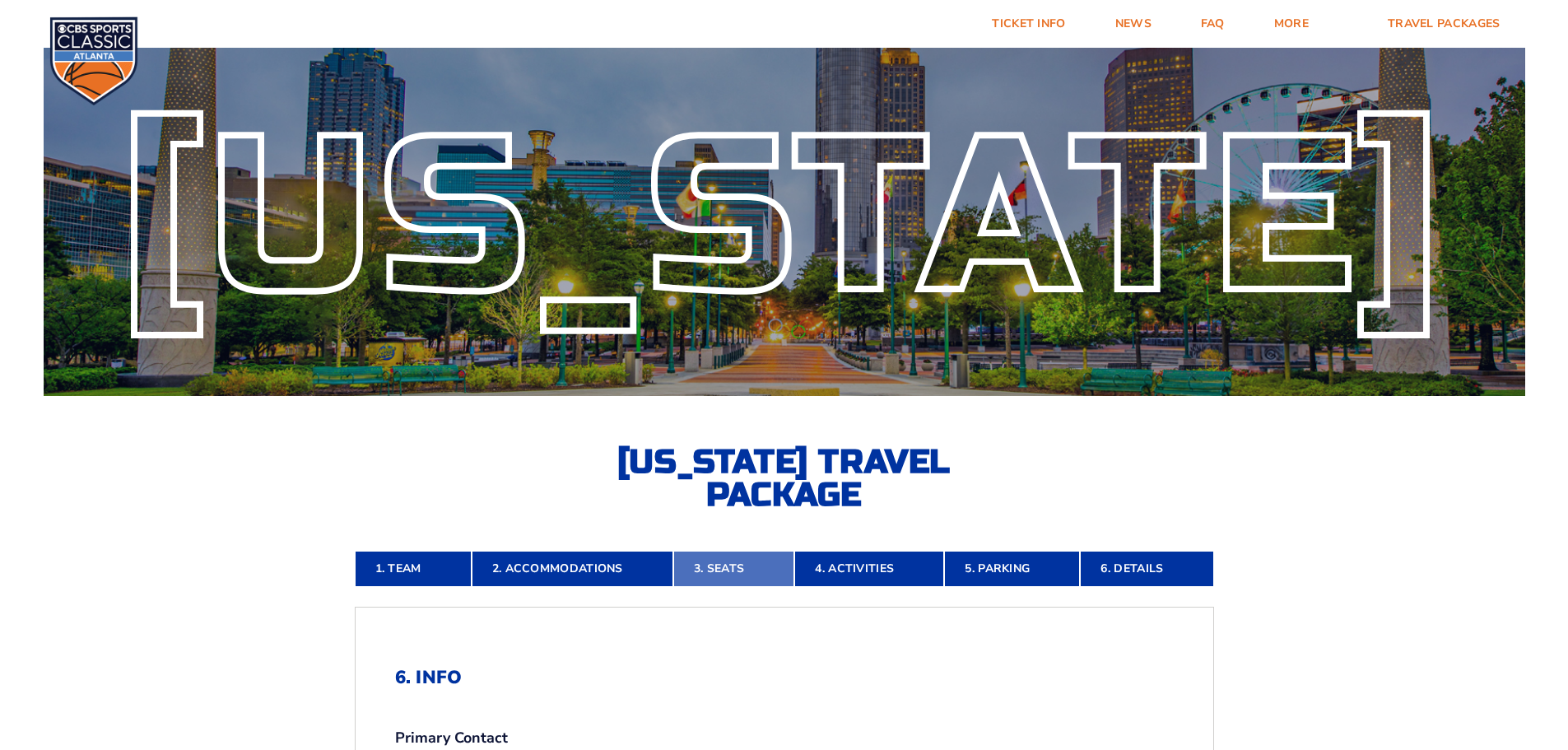
click at [733, 572] on link "3. Seats" at bounding box center [733, 568] width 121 height 36
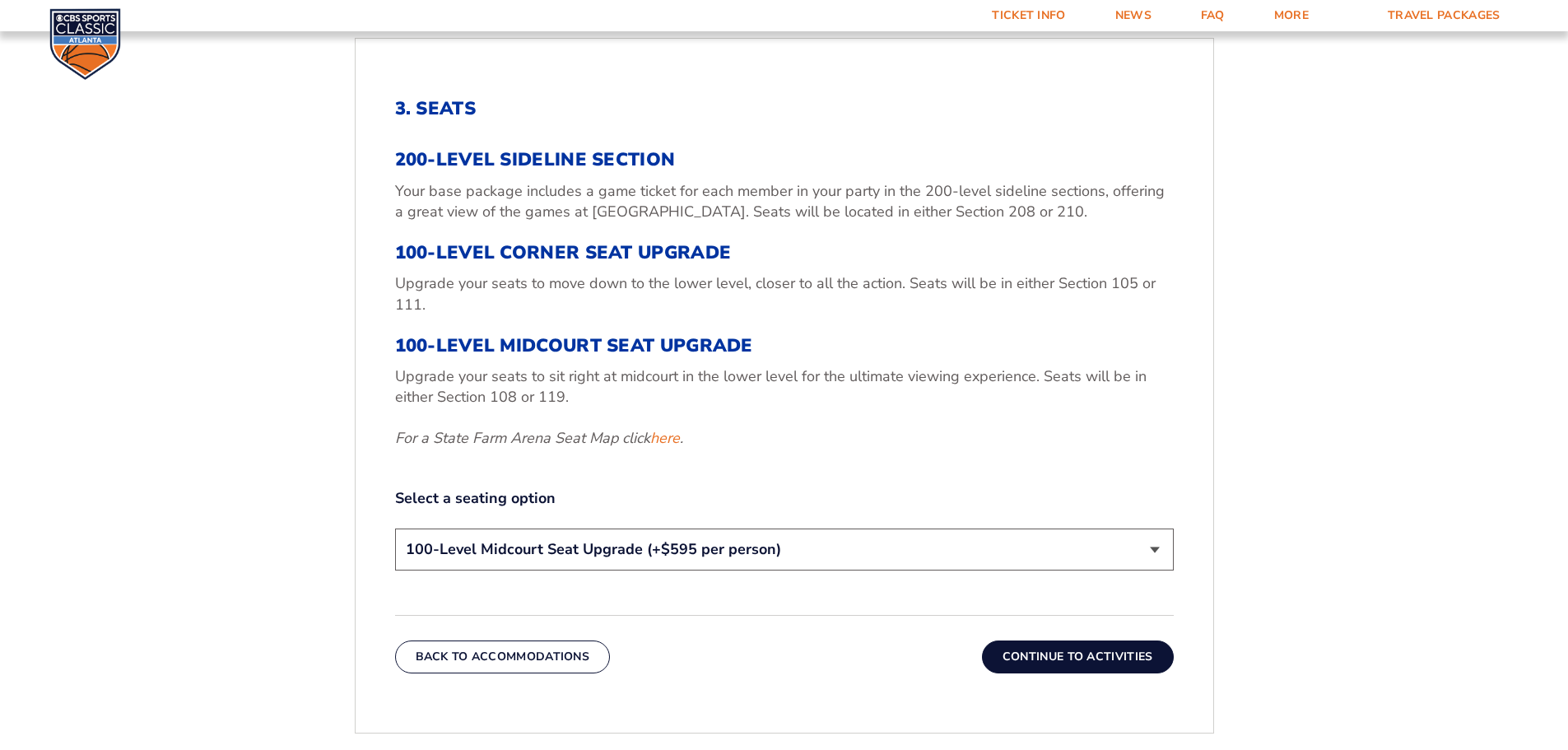
scroll to position [437, 0]
